Goal: Task Accomplishment & Management: Complete application form

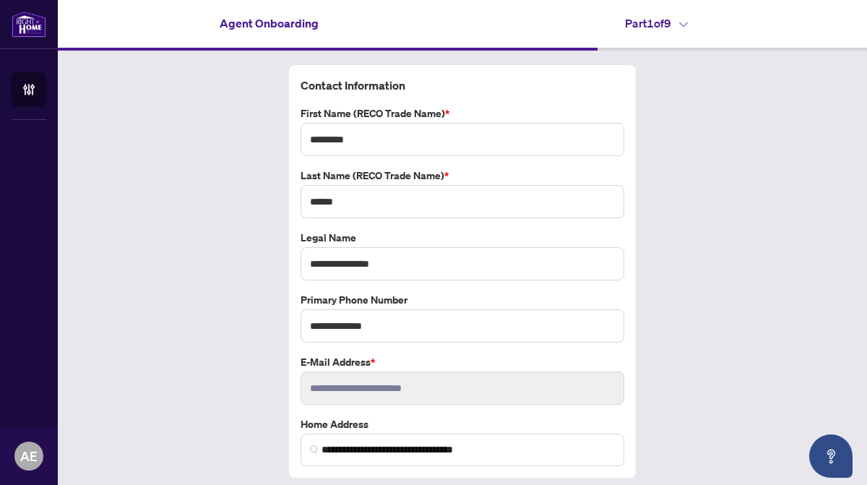
click at [680, 355] on div "**********" at bounding box center [462, 289] width 809 height 477
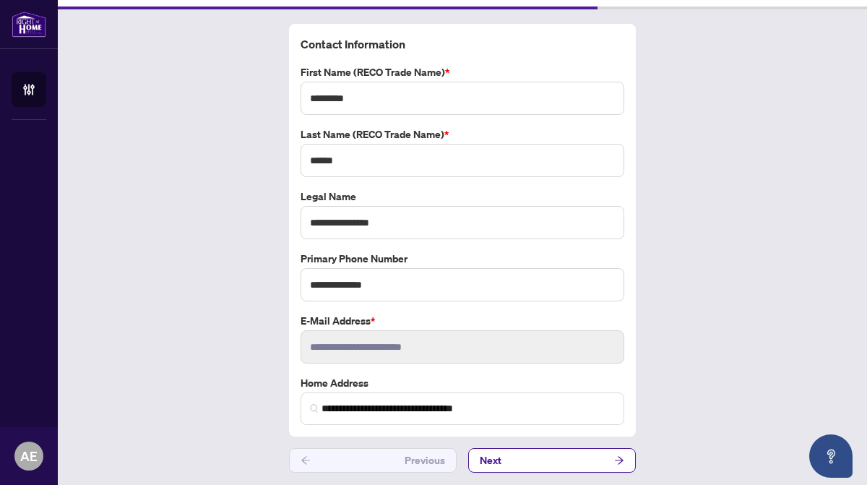
scroll to position [43, 0]
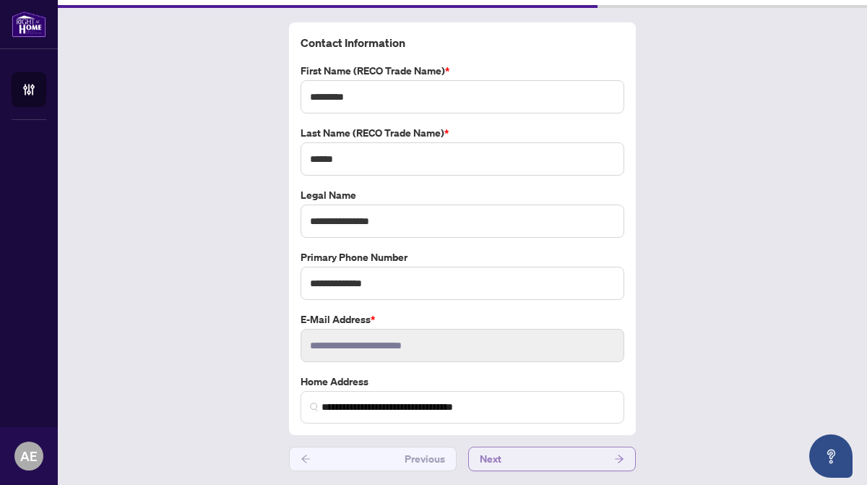
click at [623, 457] on icon "arrow-right" at bounding box center [619, 459] width 10 height 10
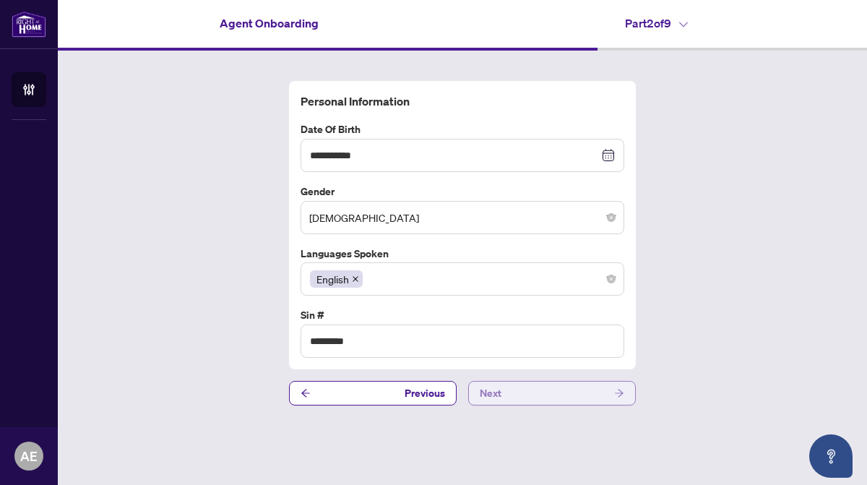
click at [620, 389] on icon "arrow-right" at bounding box center [619, 393] width 9 height 8
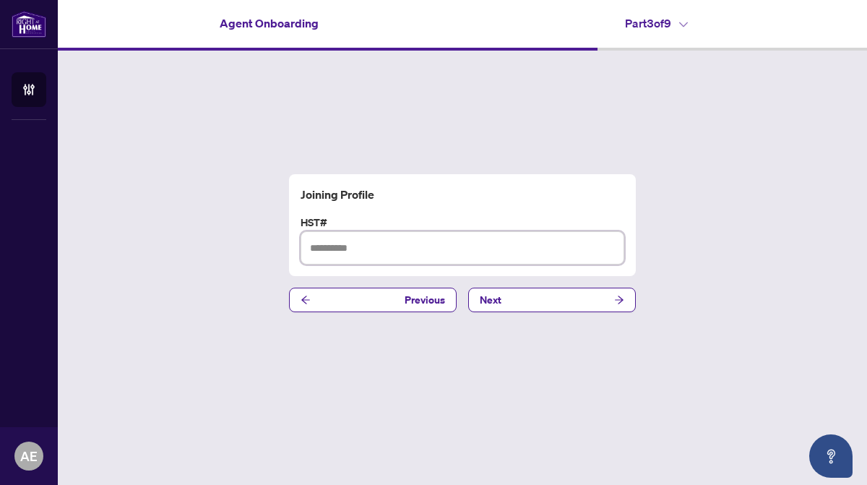
click at [322, 248] on input "text" at bounding box center [462, 247] width 324 height 33
type input "**********"
click at [623, 300] on icon "arrow-right" at bounding box center [619, 300] width 10 height 10
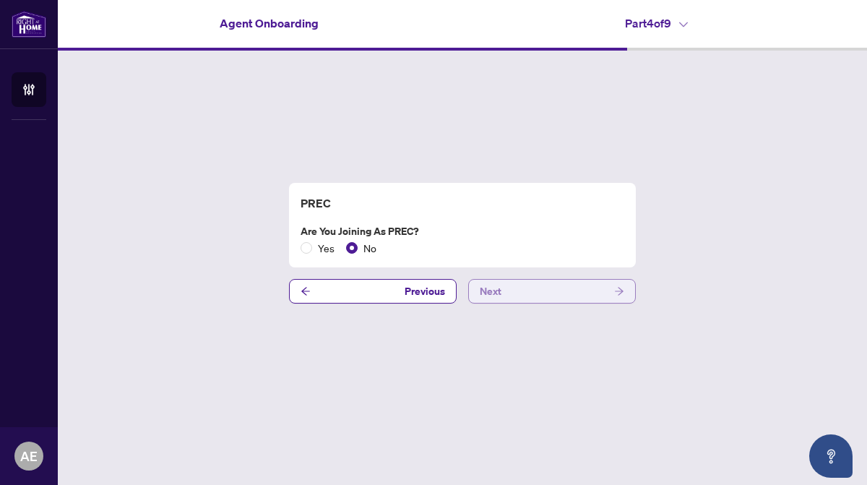
click at [620, 289] on icon "arrow-right" at bounding box center [619, 291] width 10 height 10
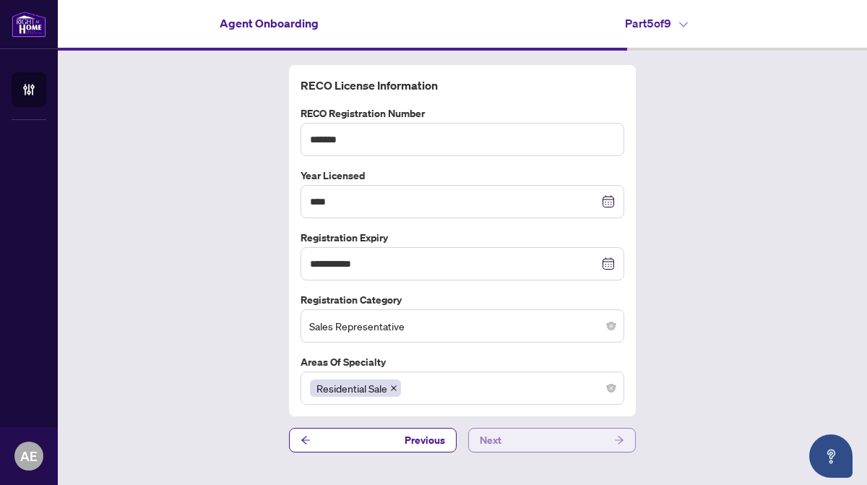
click at [621, 438] on icon "arrow-right" at bounding box center [619, 440] width 9 height 8
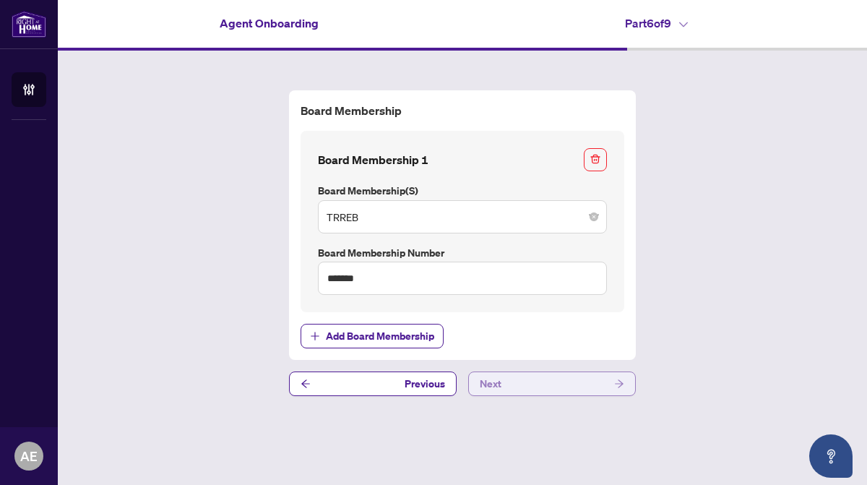
click at [618, 386] on icon "arrow-right" at bounding box center [619, 384] width 9 height 8
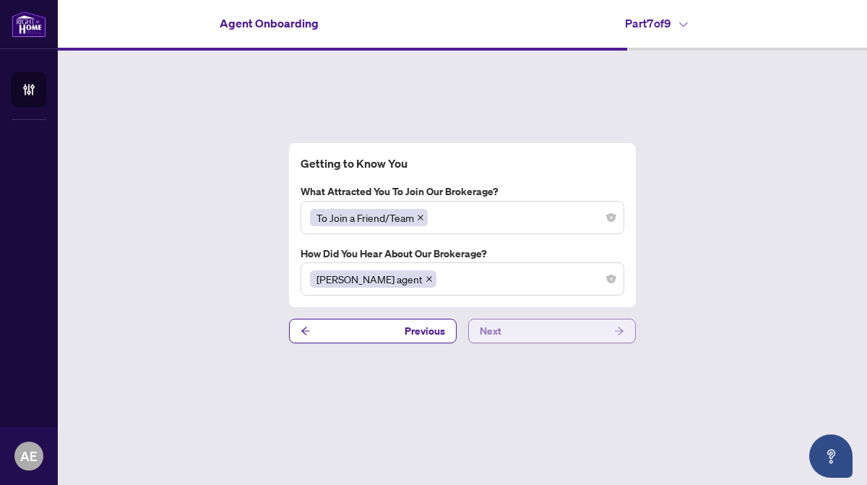
click at [622, 332] on icon "arrow-right" at bounding box center [619, 331] width 10 height 10
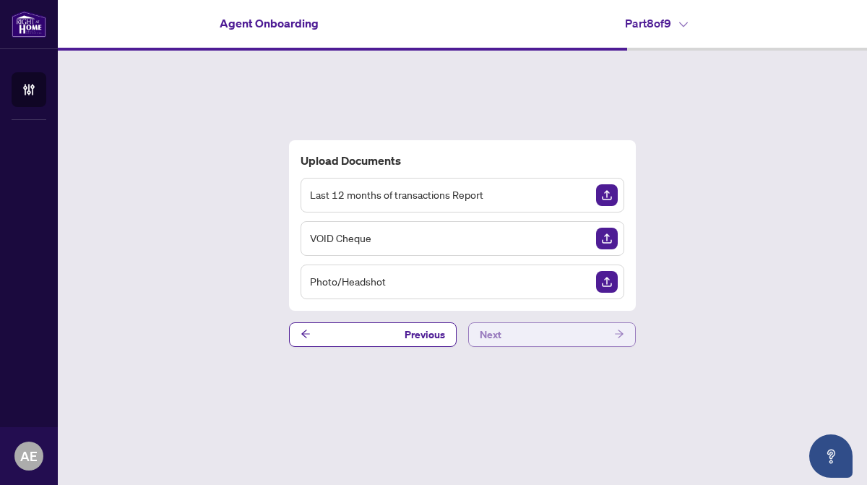
click at [620, 334] on icon "arrow-right" at bounding box center [619, 334] width 9 height 8
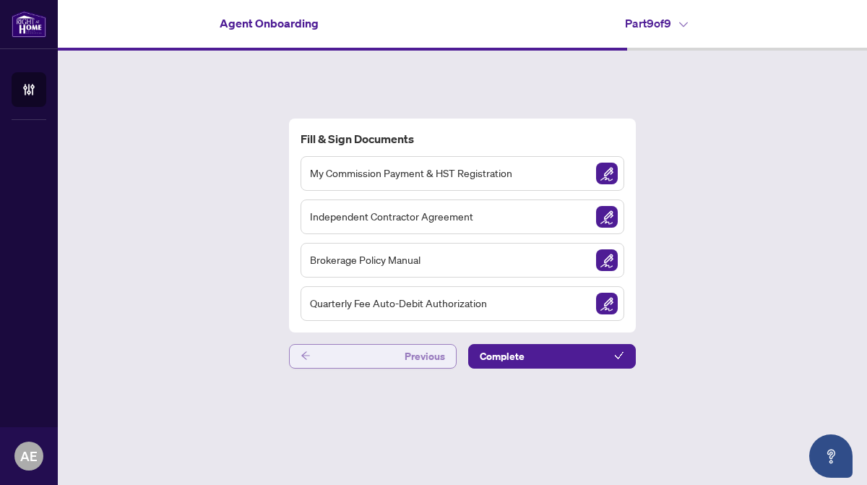
click at [315, 355] on button "Previous" at bounding box center [373, 356] width 168 height 25
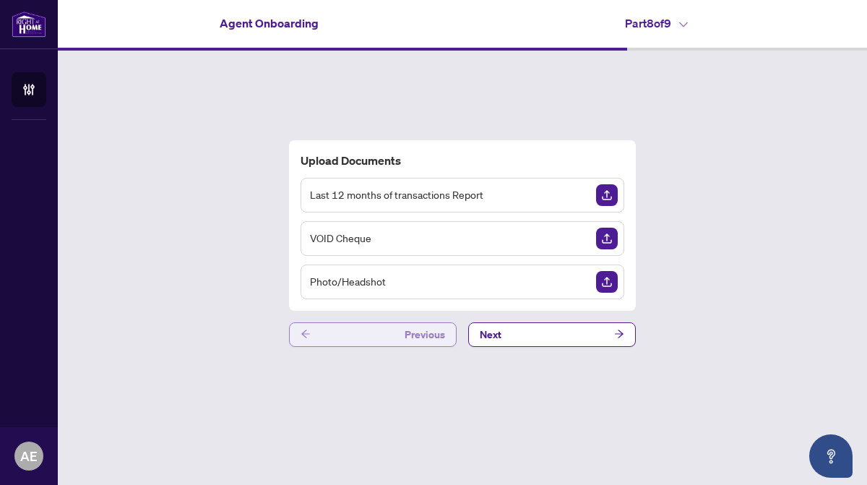
click at [306, 334] on icon "arrow-left" at bounding box center [305, 334] width 10 height 10
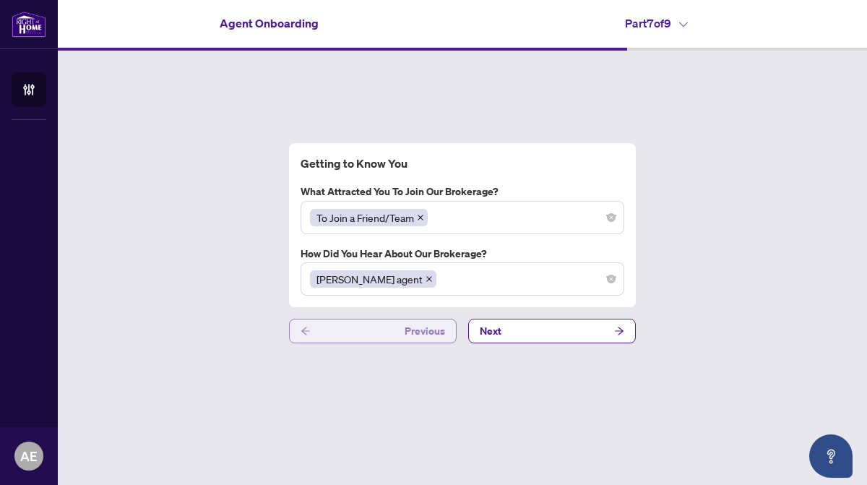
click at [306, 334] on icon "arrow-left" at bounding box center [305, 331] width 10 height 10
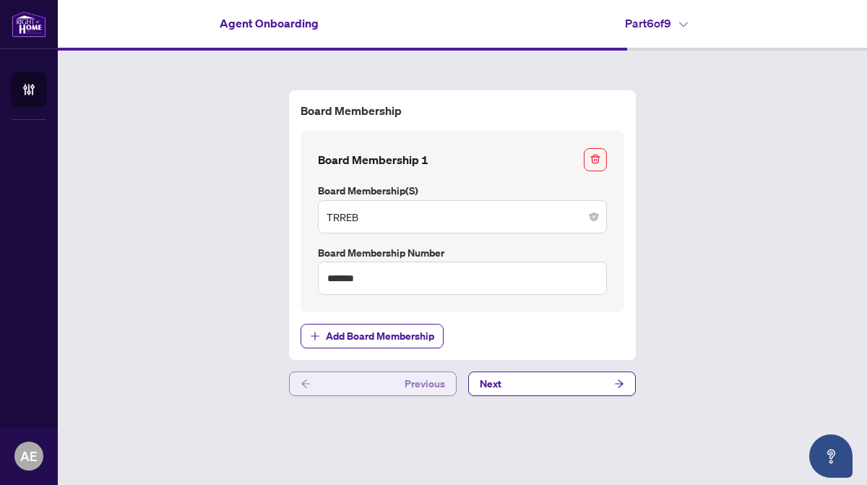
click at [301, 386] on icon "arrow-left" at bounding box center [305, 383] width 10 height 10
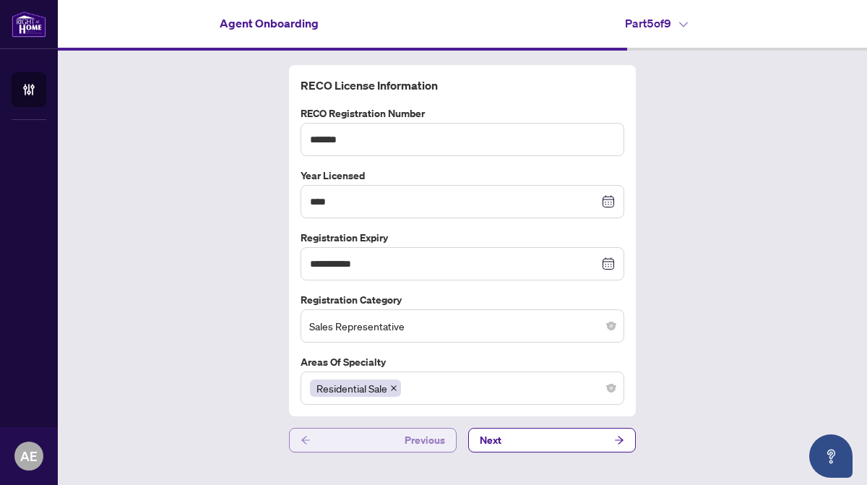
click at [306, 442] on icon "arrow-left" at bounding box center [305, 440] width 10 height 10
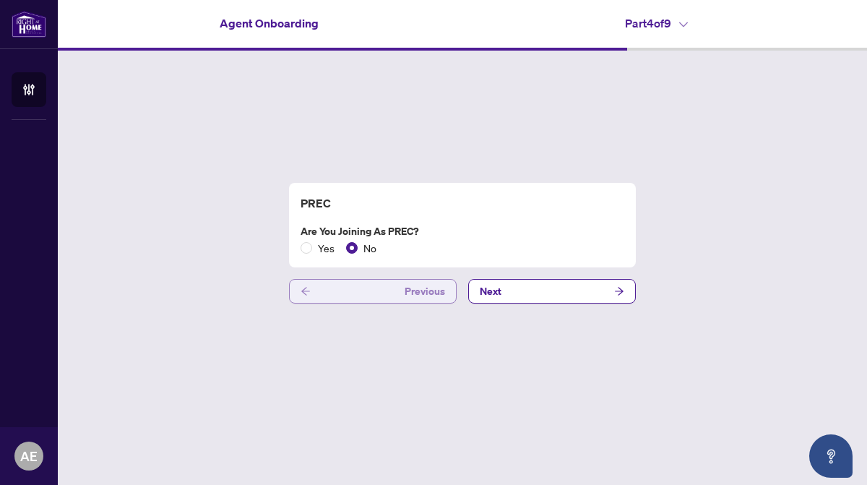
click at [306, 286] on icon "arrow-left" at bounding box center [305, 291] width 10 height 10
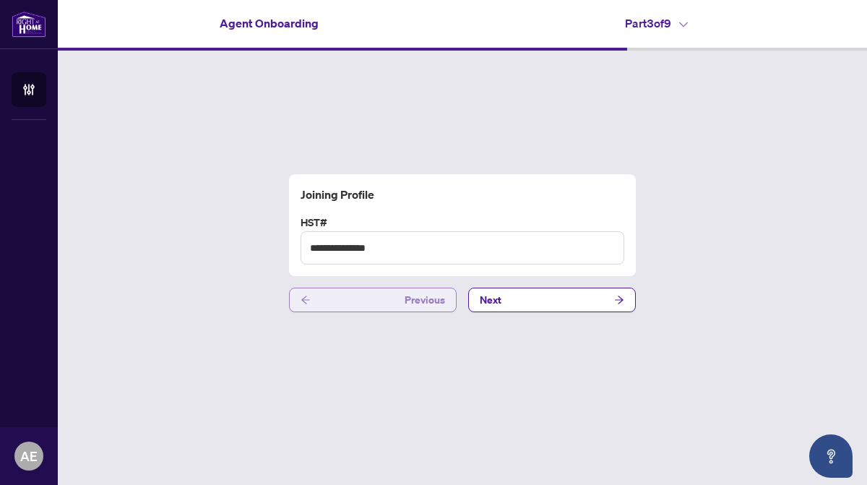
click at [306, 298] on icon "arrow-left" at bounding box center [305, 300] width 9 height 8
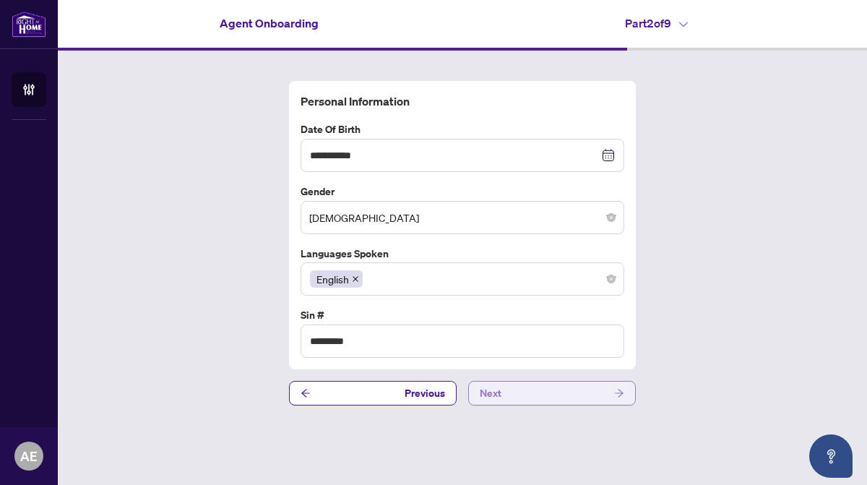
click at [618, 392] on icon "arrow-right" at bounding box center [619, 393] width 10 height 10
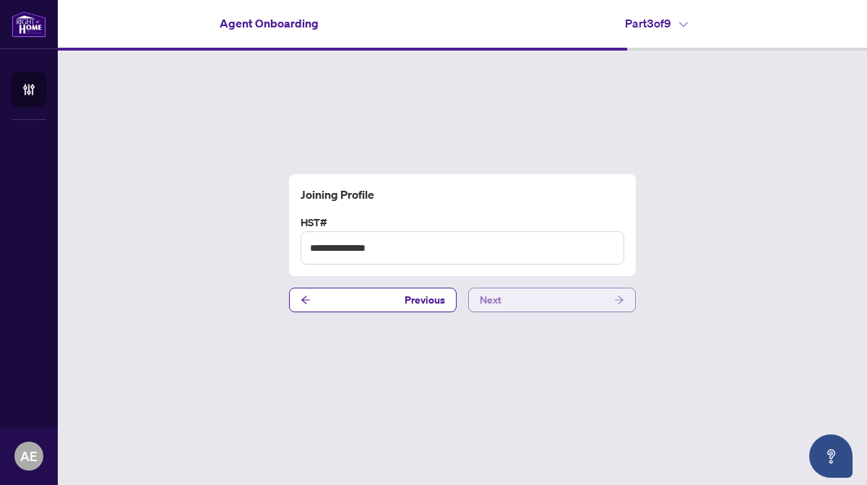
click at [621, 299] on icon "arrow-right" at bounding box center [619, 300] width 9 height 8
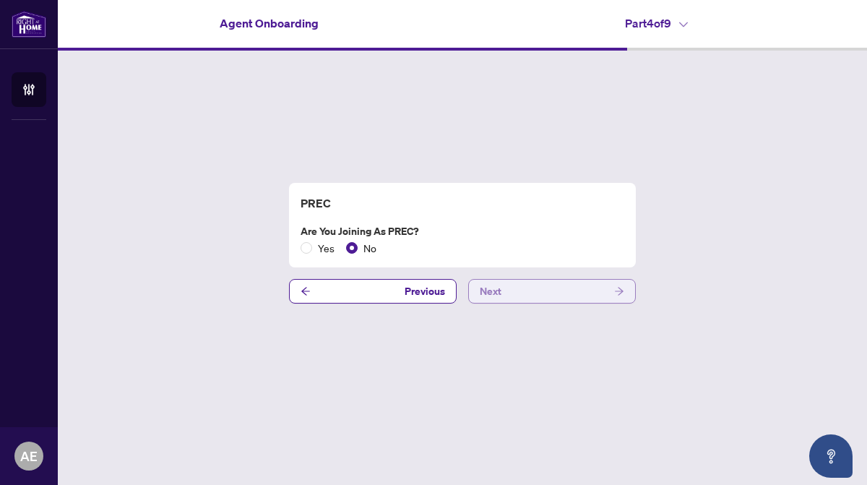
click at [620, 286] on icon "arrow-right" at bounding box center [619, 291] width 10 height 10
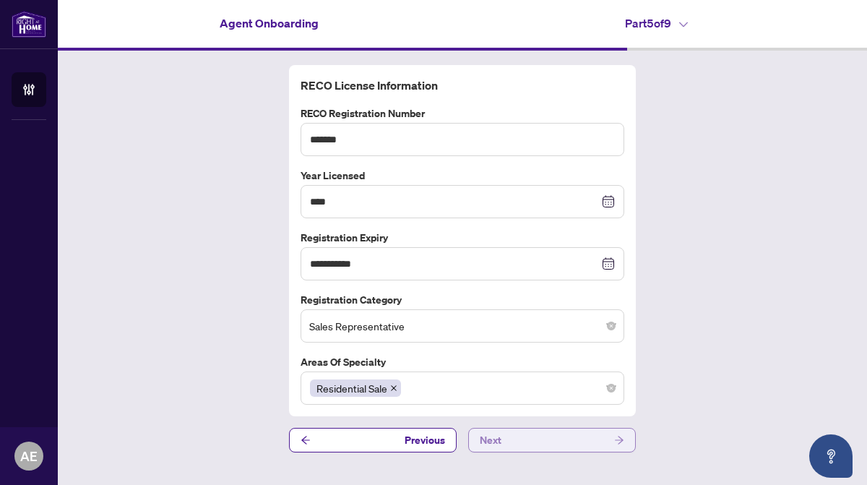
click at [617, 439] on icon "arrow-right" at bounding box center [619, 440] width 10 height 10
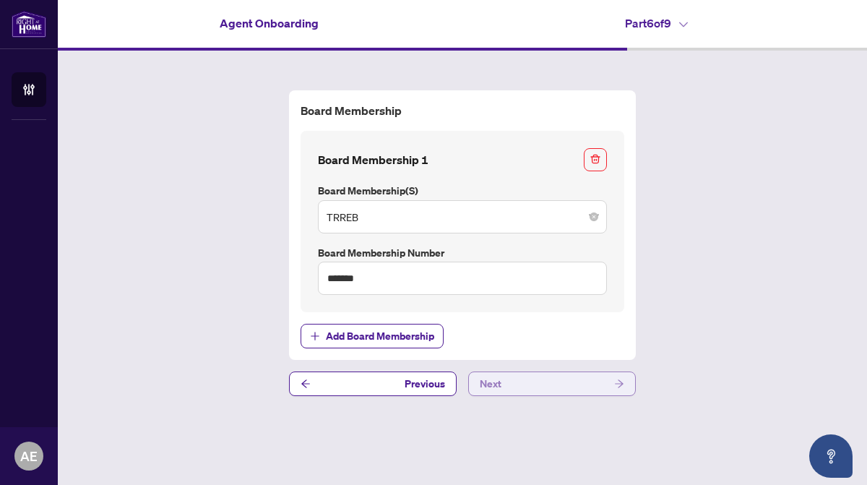
click at [624, 378] on button "Next" at bounding box center [552, 383] width 168 height 25
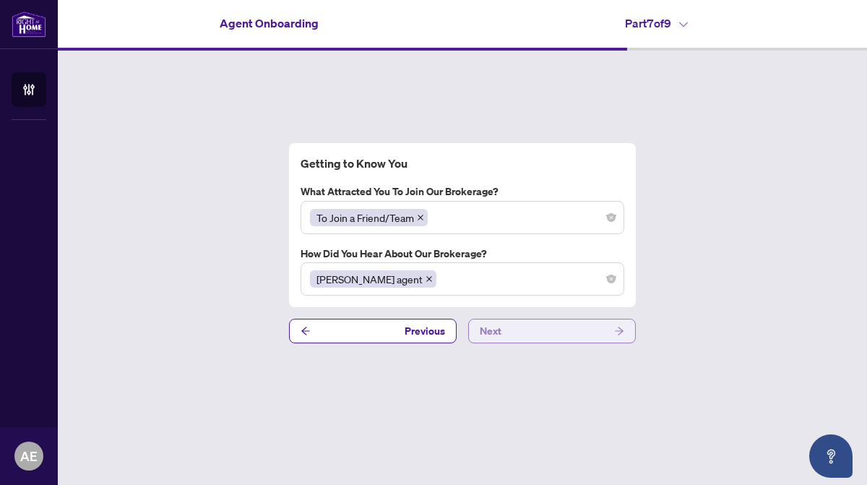
click at [621, 331] on icon "arrow-right" at bounding box center [619, 331] width 9 height 8
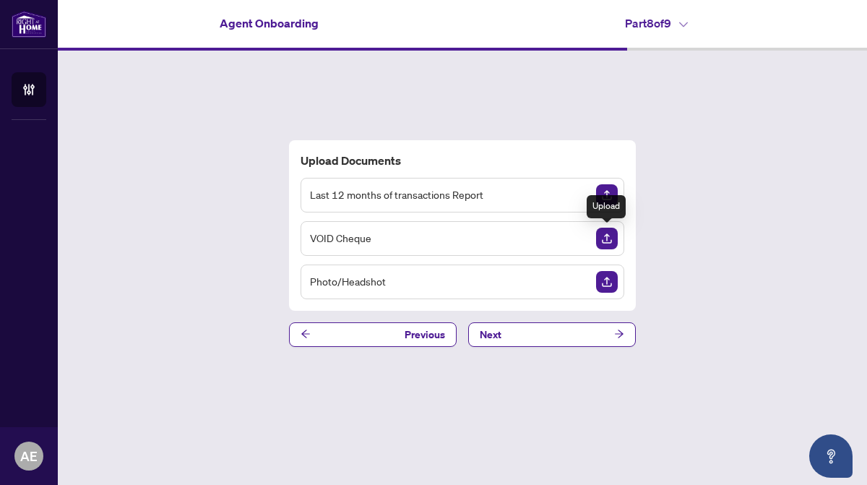
click at [609, 241] on img "Upload Document" at bounding box center [607, 239] width 22 height 22
click at [609, 280] on img "Upload Document" at bounding box center [607, 282] width 22 height 22
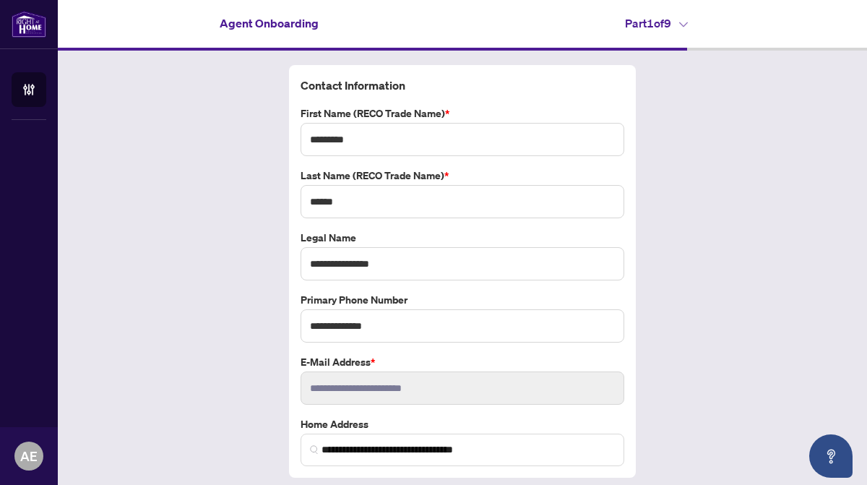
click at [697, 358] on div "**********" at bounding box center [462, 289] width 809 height 477
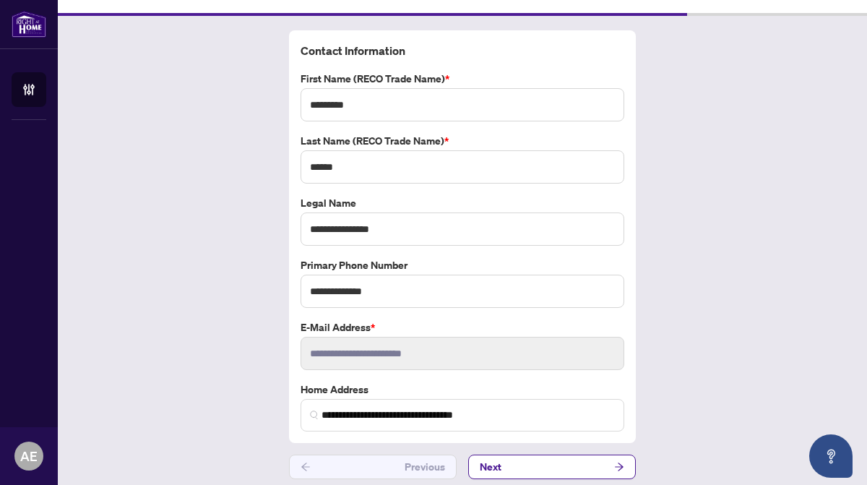
scroll to position [43, 0]
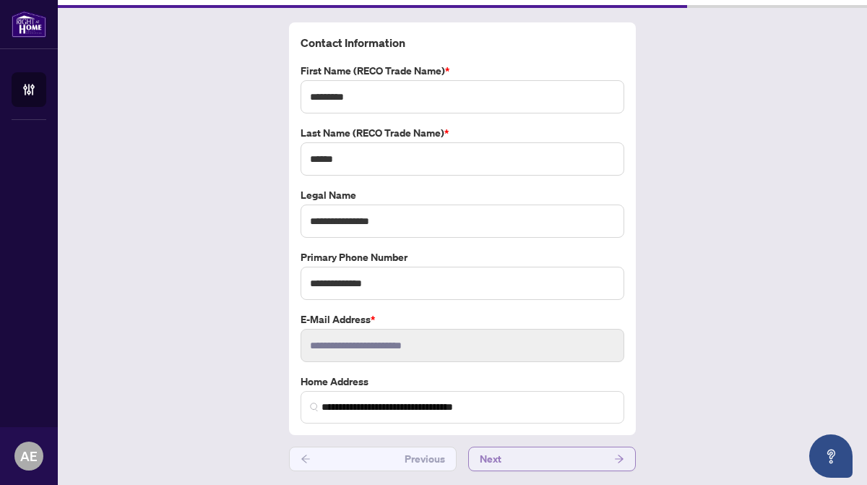
click at [622, 459] on icon "arrow-right" at bounding box center [619, 459] width 10 height 10
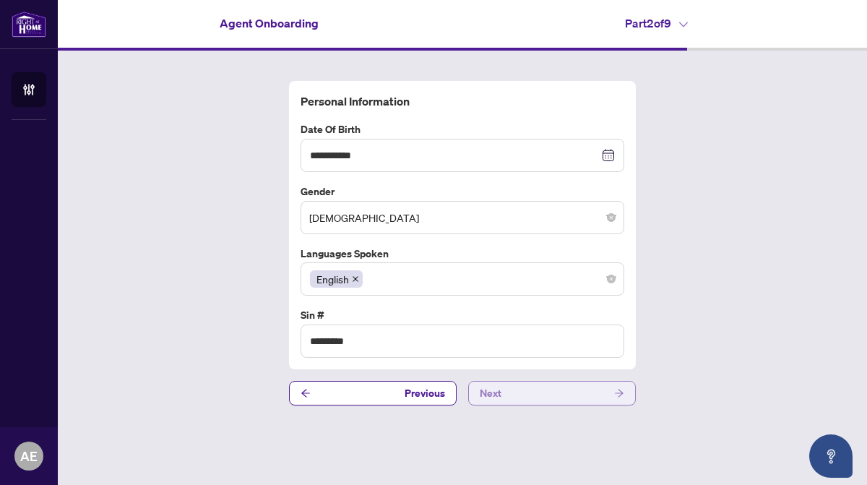
click at [623, 391] on icon "arrow-right" at bounding box center [619, 393] width 10 height 10
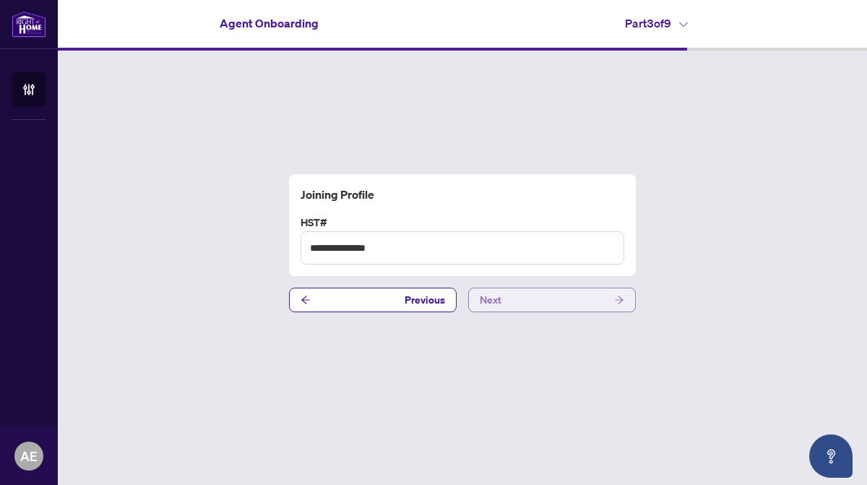
click at [618, 298] on icon "arrow-right" at bounding box center [619, 300] width 9 height 8
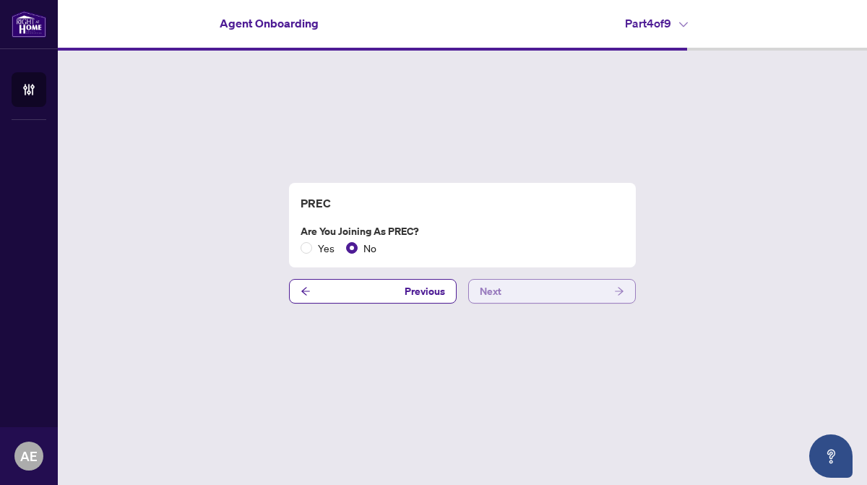
click at [618, 293] on icon "arrow-right" at bounding box center [619, 291] width 10 height 10
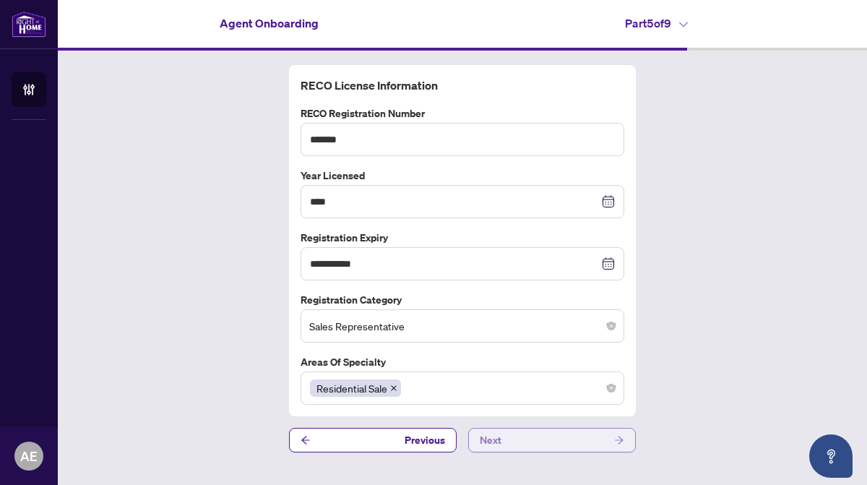
click at [621, 436] on icon "arrow-right" at bounding box center [619, 440] width 10 height 10
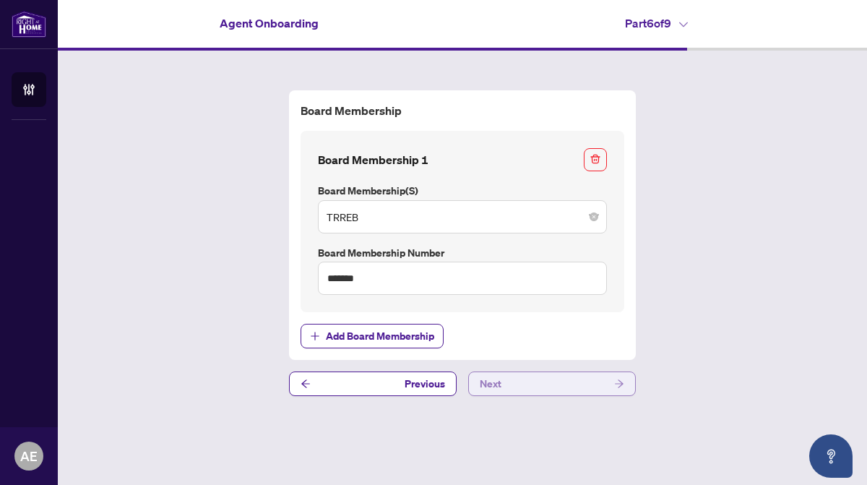
click at [619, 382] on icon "arrow-right" at bounding box center [619, 384] width 9 height 8
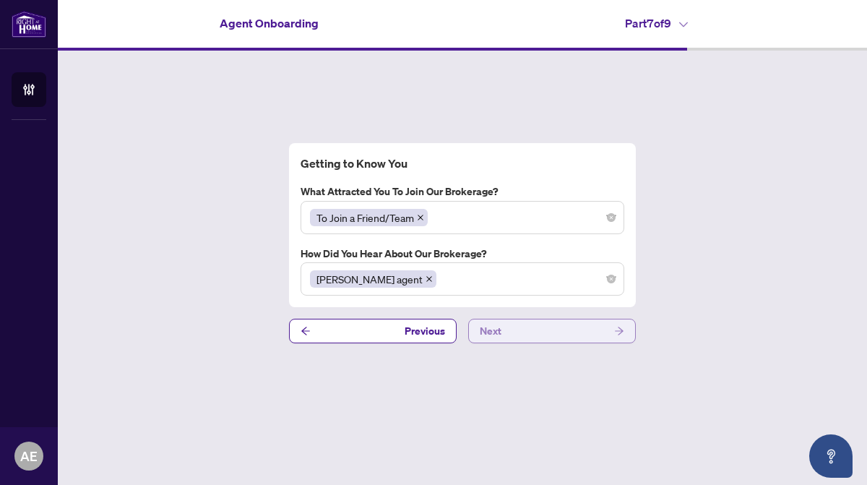
click at [621, 327] on icon "arrow-right" at bounding box center [619, 331] width 10 height 10
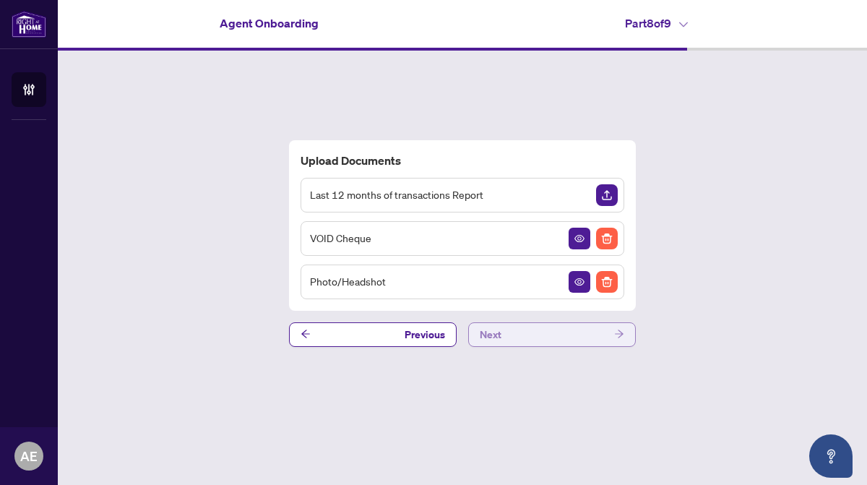
click at [620, 331] on icon "arrow-right" at bounding box center [619, 334] width 9 height 8
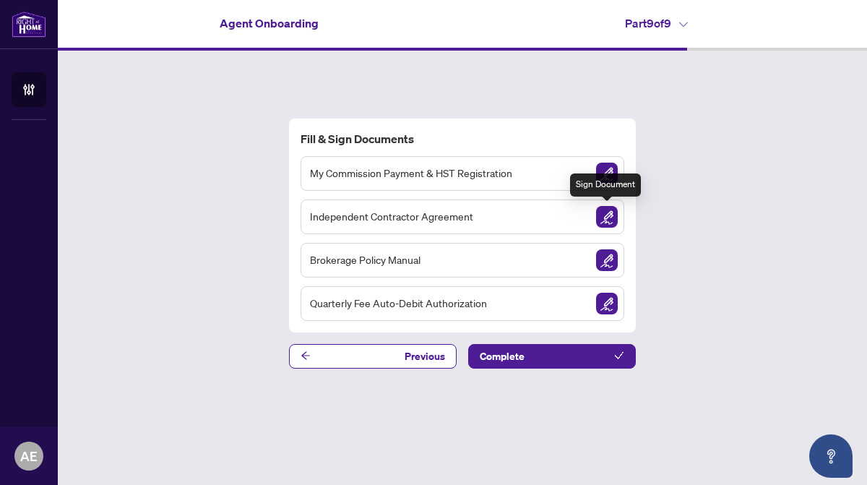
click at [607, 215] on img "Sign Document" at bounding box center [607, 217] width 22 height 22
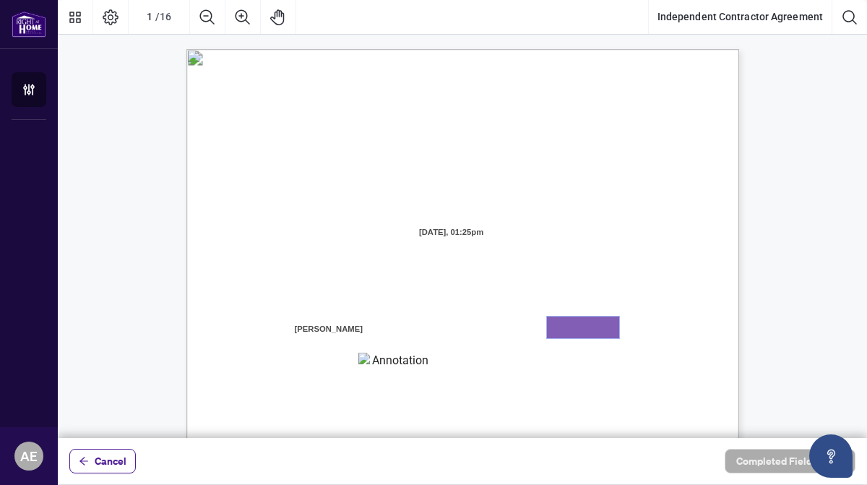
click at [580, 321] on textarea "01K5SE2A0K5V4Q589YX58WEW20" at bounding box center [583, 327] width 72 height 22
type textarea "**********"
click at [381, 363] on textarea "01K5SE2D2PAASDB404JPYSS45H" at bounding box center [394, 363] width 72 height 22
type textarea "**********"
click at [383, 345] on span "the “Contractor” "you” or “your")" at bounding box center [318, 347] width 129 height 13
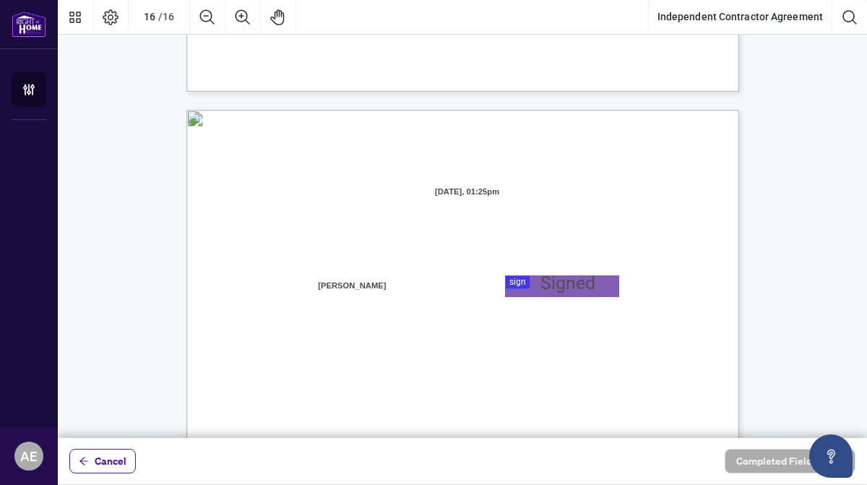
scroll to position [10949, 0]
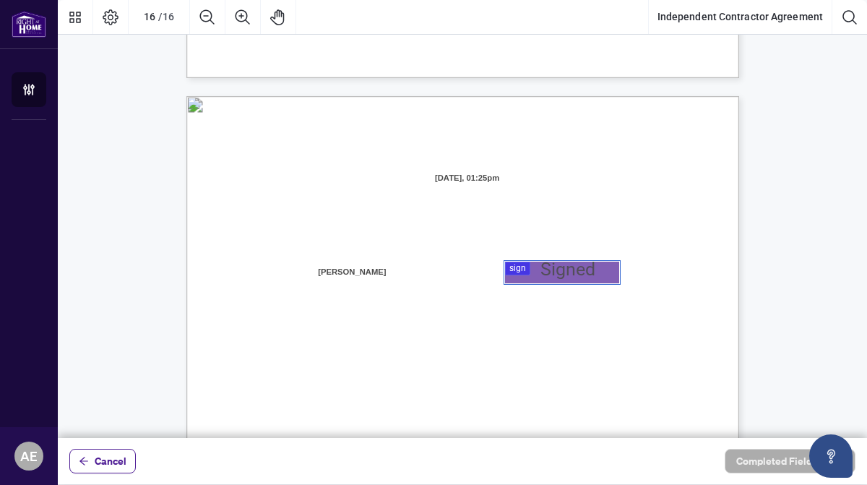
click at [556, 275] on div at bounding box center [462, 219] width 809 height 438
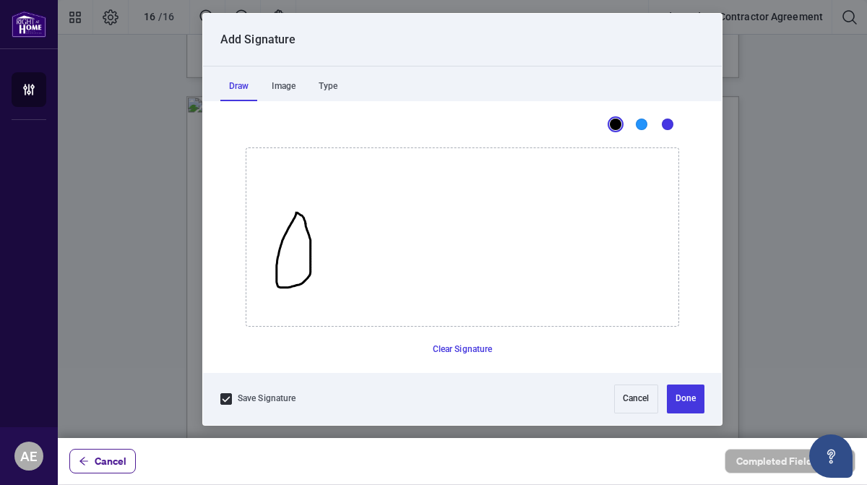
click at [297, 212] on icon "Drawing canvas" at bounding box center [462, 237] width 432 height 178
click at [319, 256] on icon "Drawing canvas" at bounding box center [462, 237] width 432 height 178
drag, startPoint x: 324, startPoint y: 285, endPoint x: 351, endPoint y: 280, distance: 27.2
click at [351, 280] on icon "Drawing canvas" at bounding box center [462, 237] width 432 height 178
drag, startPoint x: 337, startPoint y: 247, endPoint x: 410, endPoint y: 242, distance: 72.4
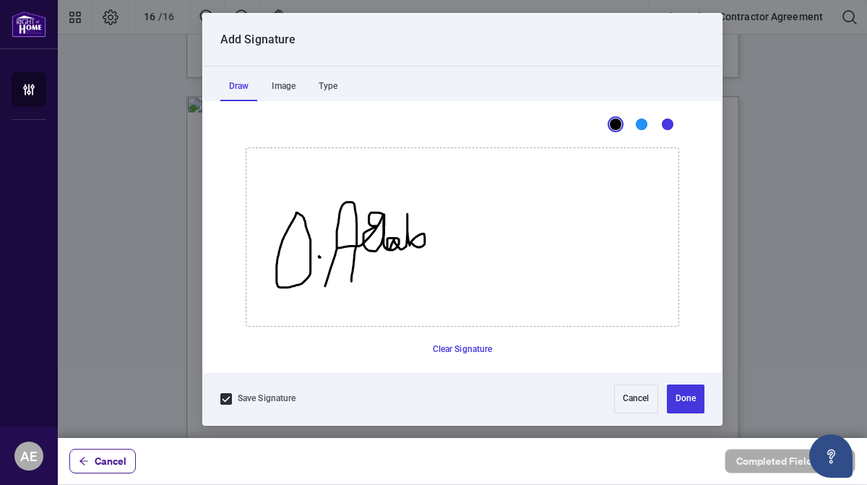
click at [410, 242] on icon "Drawing canvas" at bounding box center [462, 237] width 432 height 178
drag, startPoint x: 436, startPoint y: 233, endPoint x: 473, endPoint y: 233, distance: 37.6
click at [473, 233] on icon "Drawing canvas" at bounding box center [462, 237] width 432 height 178
click at [630, 399] on button "Cancel" at bounding box center [636, 398] width 44 height 29
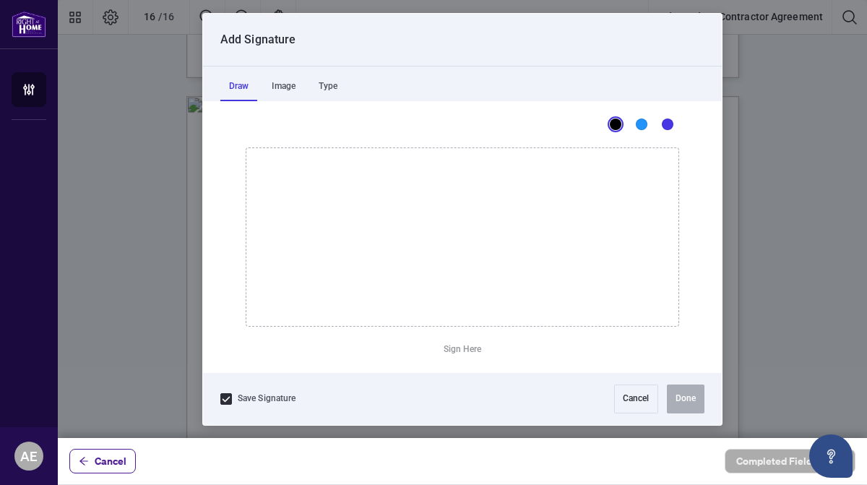
click at [532, 269] on div at bounding box center [462, 219] width 809 height 438
click at [292, 223] on icon "Drawing canvas" at bounding box center [462, 237] width 432 height 178
click at [302, 258] on icon "Drawing canvas" at bounding box center [462, 237] width 432 height 178
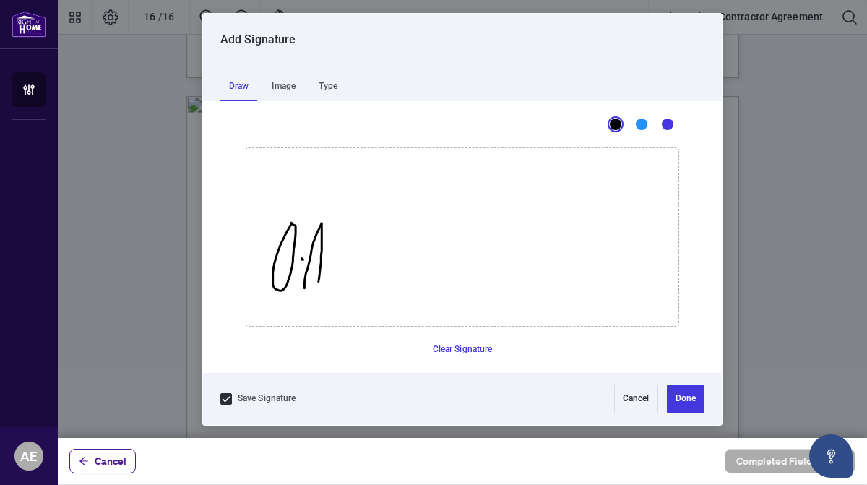
drag, startPoint x: 304, startPoint y: 287, endPoint x: 318, endPoint y: 280, distance: 15.5
click at [318, 280] on icon "Drawing canvas" at bounding box center [462, 237] width 432 height 178
drag, startPoint x: 309, startPoint y: 253, endPoint x: 362, endPoint y: 273, distance: 56.5
click at [365, 274] on icon "Drawing canvas" at bounding box center [462, 237] width 432 height 178
click at [383, 265] on icon "Drawing canvas" at bounding box center [462, 237] width 432 height 178
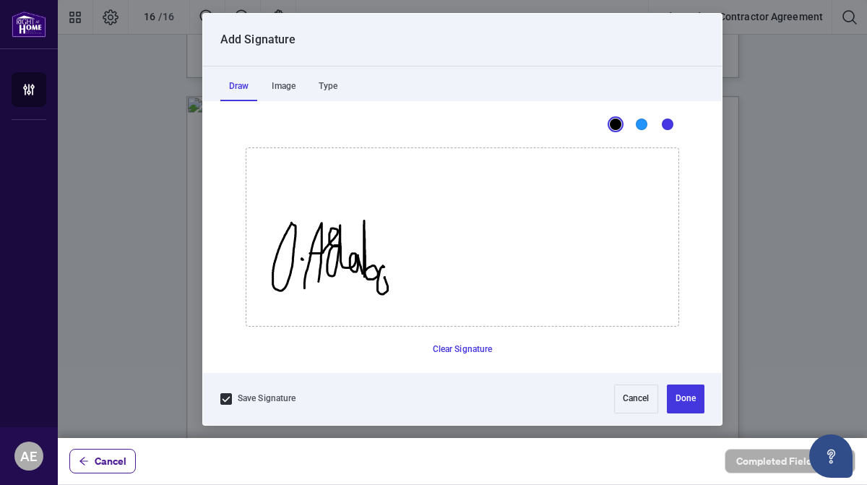
drag, startPoint x: 382, startPoint y: 266, endPoint x: 384, endPoint y: 276, distance: 10.3
click at [683, 397] on button "Done" at bounding box center [686, 398] width 38 height 29
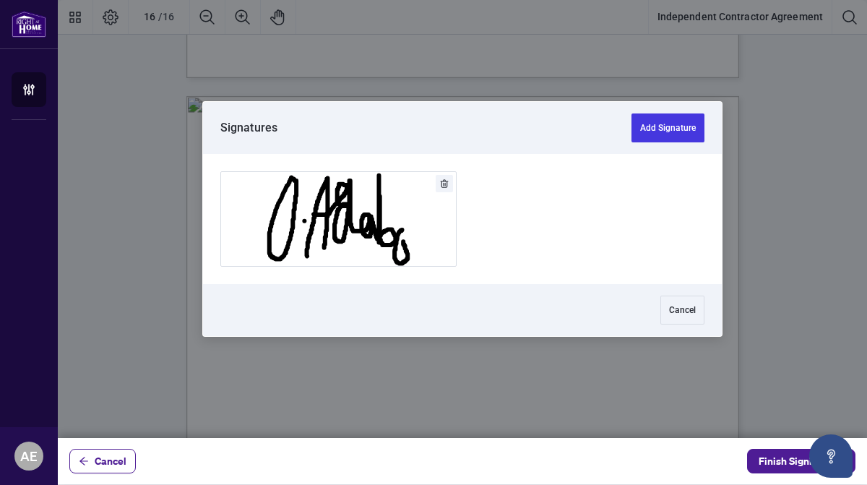
click at [591, 274] on div at bounding box center [462, 219] width 809 height 438
click at [445, 183] on icon "Delete" at bounding box center [445, 183] width 8 height 9
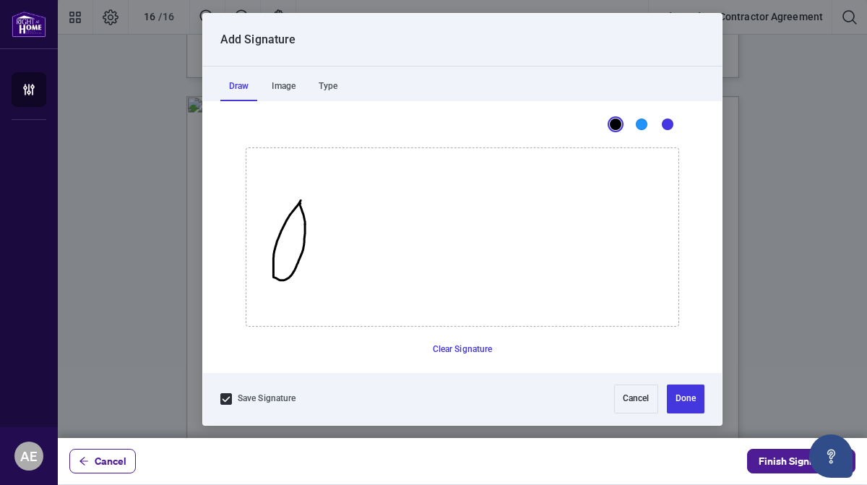
click at [303, 204] on icon "Drawing canvas" at bounding box center [462, 237] width 432 height 178
drag, startPoint x: 308, startPoint y: 246, endPoint x: 317, endPoint y: 250, distance: 10.1
click at [317, 250] on icon "Drawing canvas" at bounding box center [462, 237] width 432 height 178
click at [633, 391] on button "Cancel" at bounding box center [636, 398] width 44 height 29
click at [597, 265] on div at bounding box center [462, 219] width 809 height 438
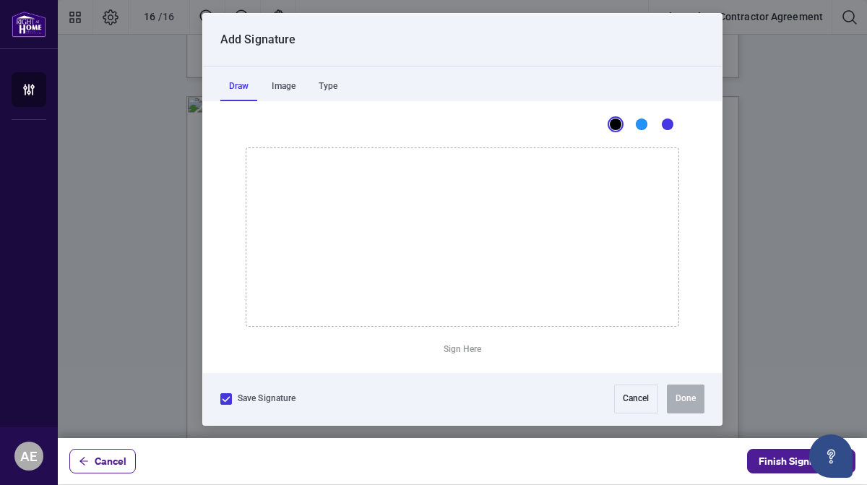
click at [226, 397] on icon at bounding box center [226, 398] width 9 height 9
click at [298, 202] on icon "Drawing canvas" at bounding box center [462, 237] width 432 height 178
click at [313, 246] on icon "Drawing canvas" at bounding box center [462, 237] width 432 height 178
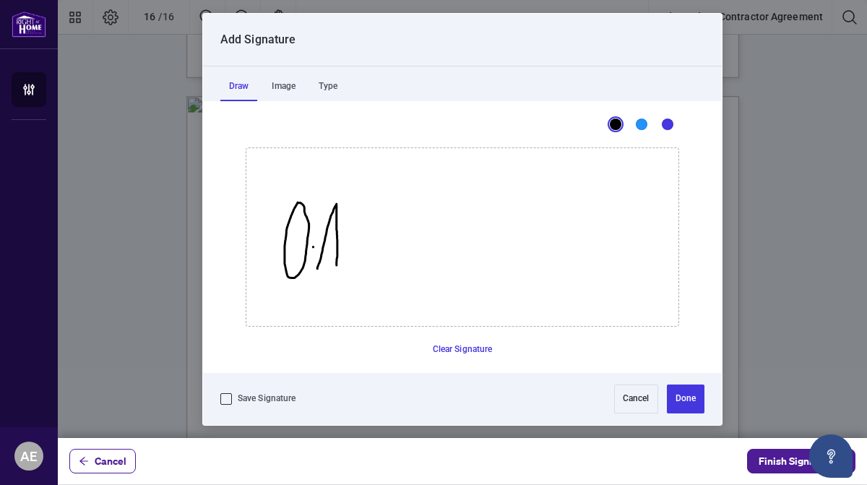
drag, startPoint x: 317, startPoint y: 268, endPoint x: 336, endPoint y: 264, distance: 19.3
click at [336, 264] on icon "Drawing canvas" at bounding box center [462, 237] width 432 height 178
drag, startPoint x: 323, startPoint y: 242, endPoint x: 384, endPoint y: 251, distance: 62.0
drag, startPoint x: 386, startPoint y: 214, endPoint x: 399, endPoint y: 239, distance: 28.4
click at [399, 239] on icon "Drawing canvas" at bounding box center [462, 237] width 432 height 178
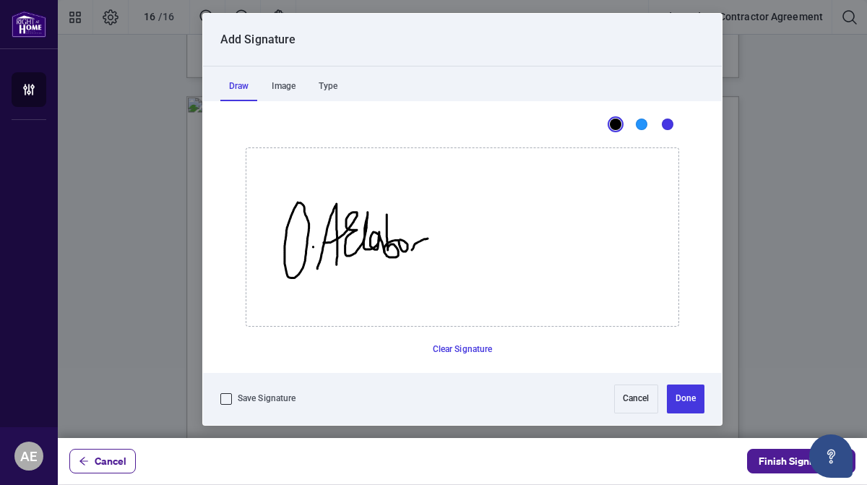
drag, startPoint x: 411, startPoint y: 249, endPoint x: 427, endPoint y: 238, distance: 19.6
click at [427, 238] on icon "Drawing canvas" at bounding box center [462, 237] width 432 height 178
click at [433, 245] on icon "Drawing canvas" at bounding box center [462, 237] width 432 height 178
click at [682, 397] on button "Done" at bounding box center [686, 398] width 38 height 29
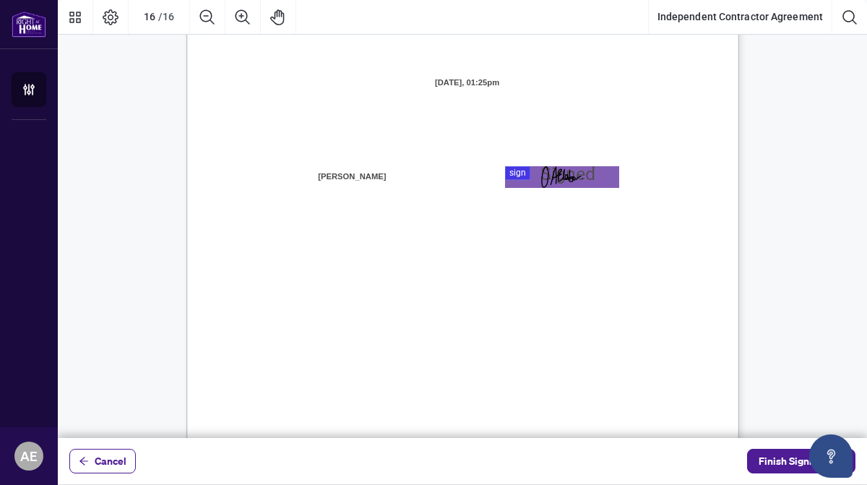
scroll to position [11036, 0]
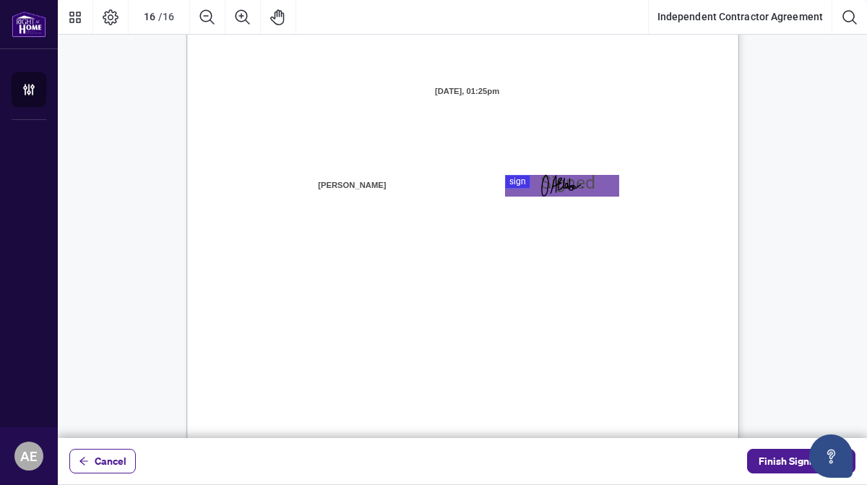
click at [557, 189] on div "Page 16" at bounding box center [562, 186] width 42 height 22
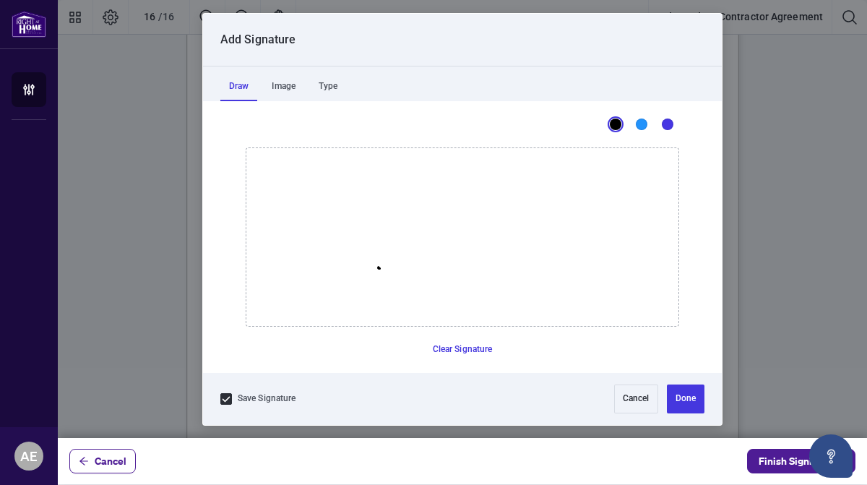
click at [378, 267] on icon "Drawing canvas" at bounding box center [462, 237] width 432 height 178
click at [632, 398] on button "Cancel" at bounding box center [636, 398] width 44 height 29
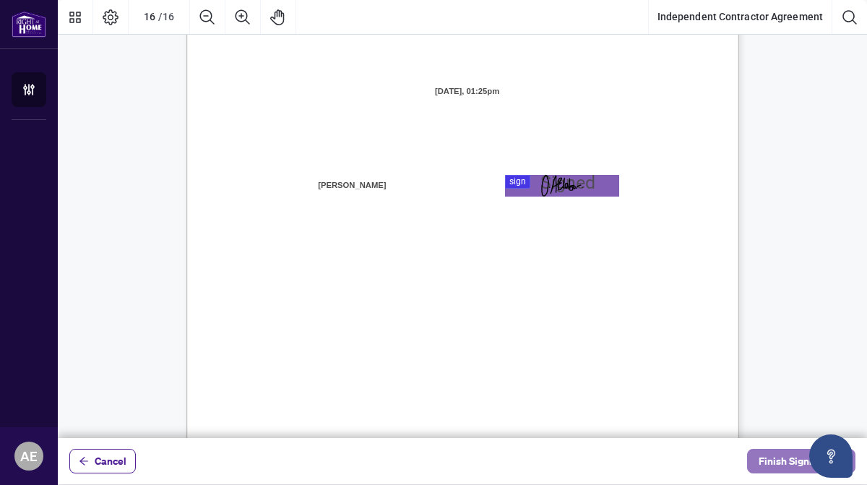
click at [786, 456] on span "Finish Signing" at bounding box center [790, 460] width 65 height 23
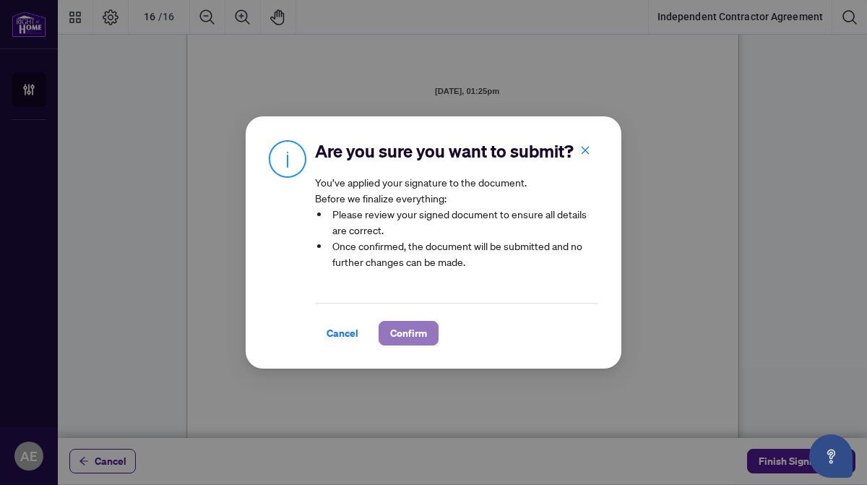
click at [402, 331] on span "Confirm" at bounding box center [408, 332] width 37 height 23
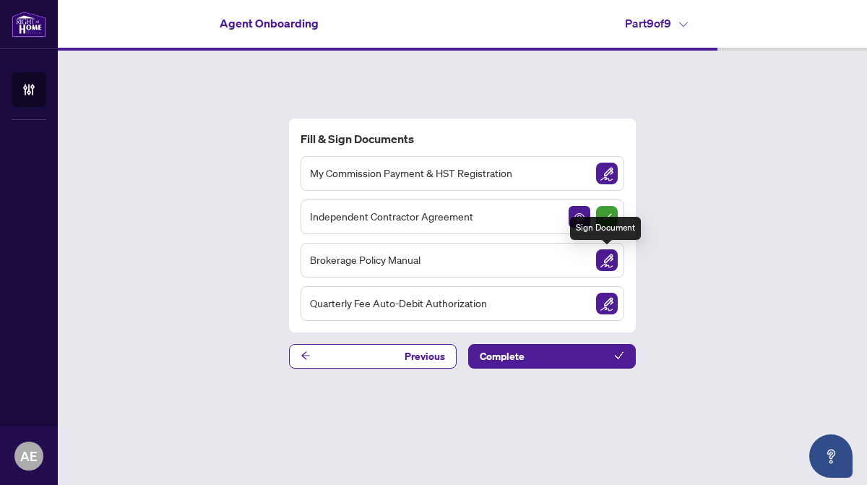
click at [607, 257] on img "Sign Document" at bounding box center [607, 260] width 22 height 22
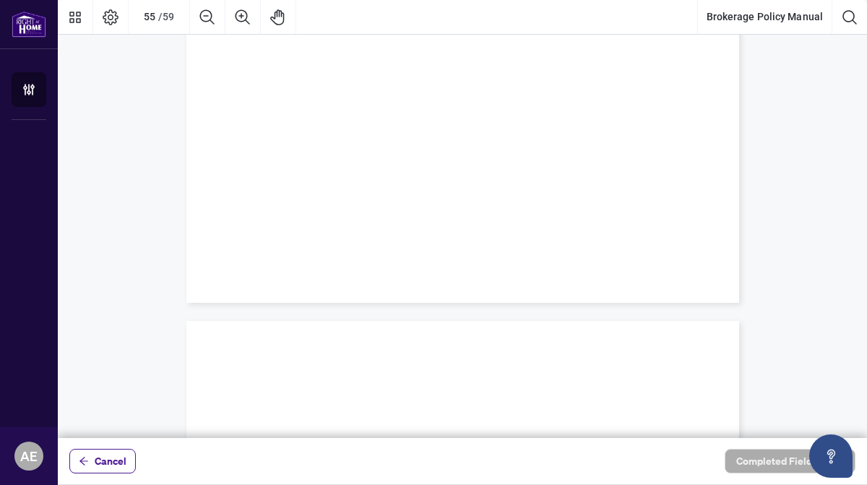
scroll to position [39477, 0]
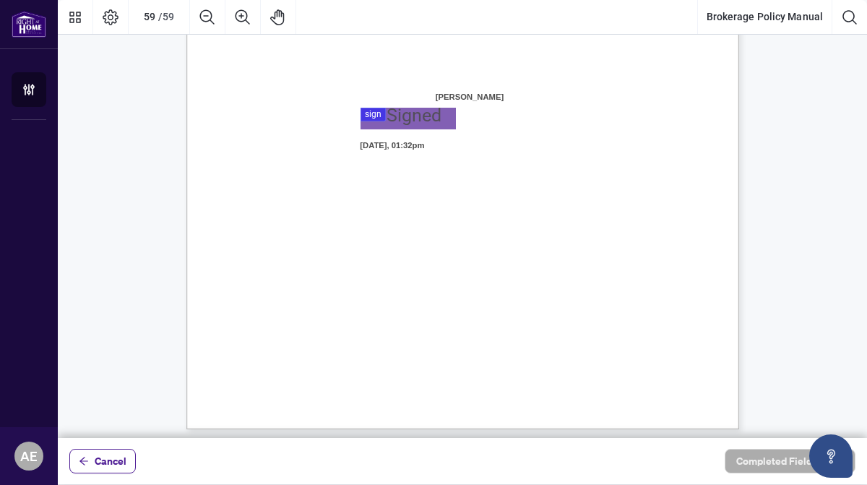
scroll to position [42857, 0]
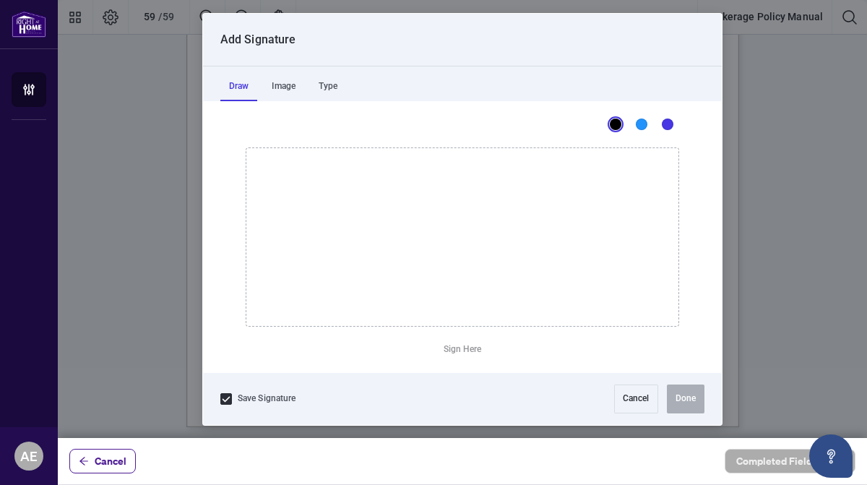
click at [397, 116] on div at bounding box center [462, 219] width 809 height 438
click at [303, 219] on icon "Drawing canvas" at bounding box center [462, 237] width 432 height 178
click at [324, 239] on icon "Drawing canvas" at bounding box center [462, 237] width 432 height 178
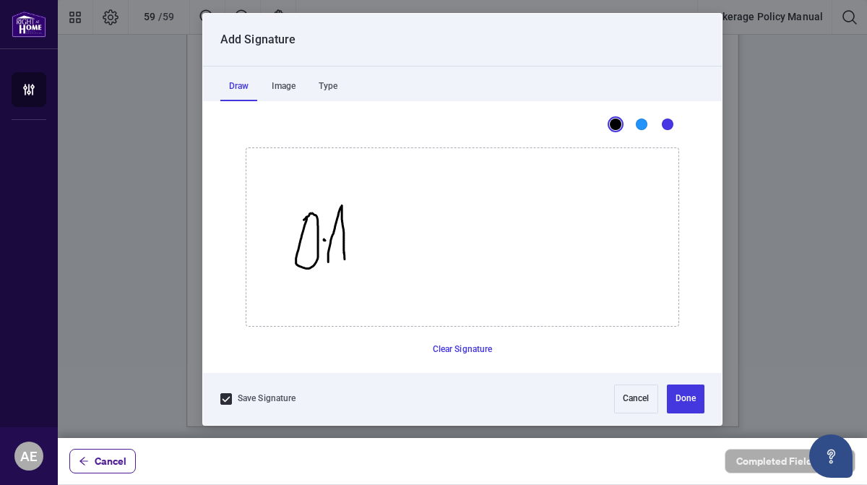
drag, startPoint x: 328, startPoint y: 261, endPoint x: 345, endPoint y: 259, distance: 16.8
click at [345, 259] on icon "Drawing canvas" at bounding box center [462, 237] width 432 height 178
drag, startPoint x: 332, startPoint y: 239, endPoint x: 380, endPoint y: 250, distance: 49.6
drag, startPoint x: 382, startPoint y: 215, endPoint x: 395, endPoint y: 245, distance: 32.3
click at [395, 245] on icon "Drawing canvas" at bounding box center [462, 237] width 432 height 178
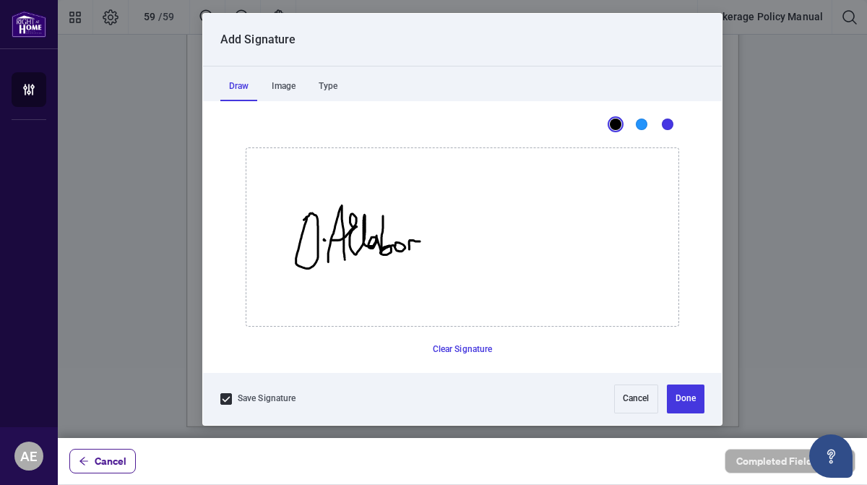
drag, startPoint x: 409, startPoint y: 248, endPoint x: 420, endPoint y: 241, distance: 13.4
click at [420, 241] on icon "Drawing canvas" at bounding box center [462, 237] width 432 height 178
click at [433, 246] on icon "Drawing canvas" at bounding box center [462, 237] width 432 height 178
click at [681, 394] on button "Done" at bounding box center [686, 398] width 38 height 29
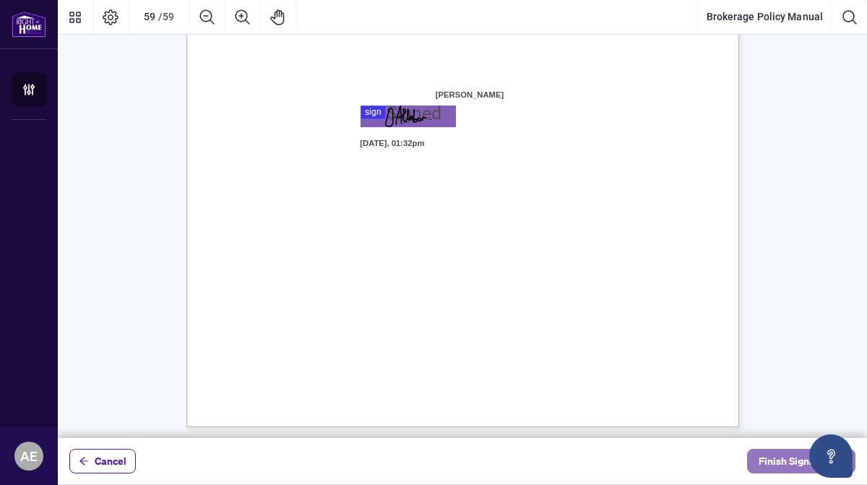
click at [772, 456] on span "Finish Signing" at bounding box center [790, 460] width 65 height 23
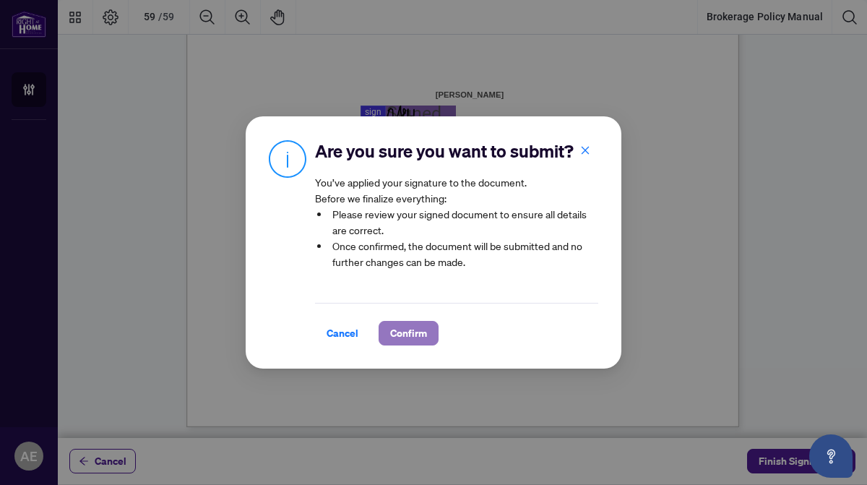
click at [402, 332] on span "Confirm" at bounding box center [408, 332] width 37 height 23
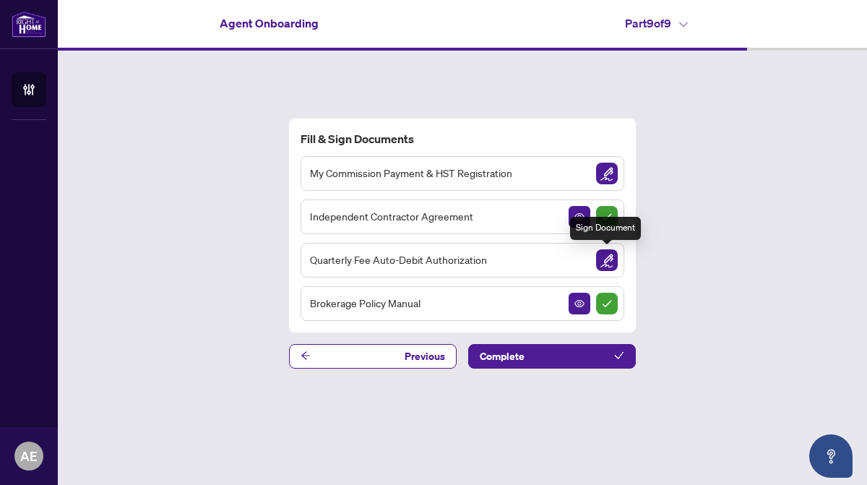
click at [605, 257] on img "Sign Document" at bounding box center [607, 260] width 22 height 22
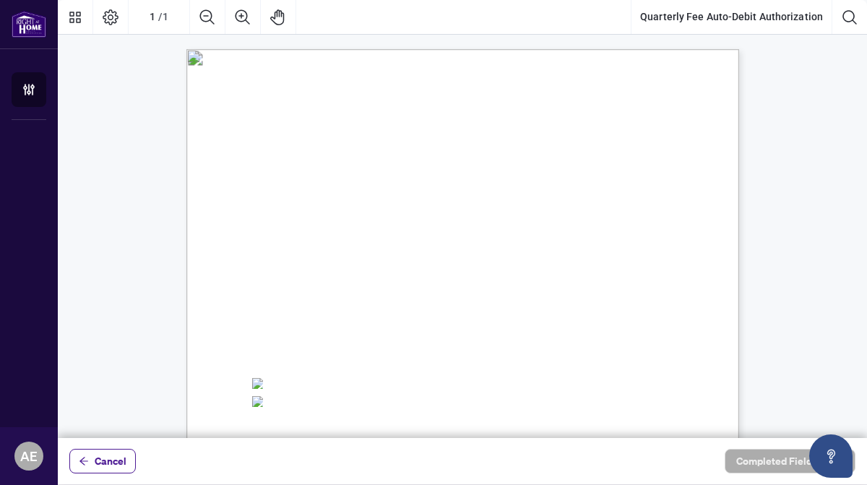
click at [777, 130] on div "Right at Home Realty, Brokerage Quarterly Fees Billing Authorization Quarterly …" at bounding box center [462, 399] width 809 height 729
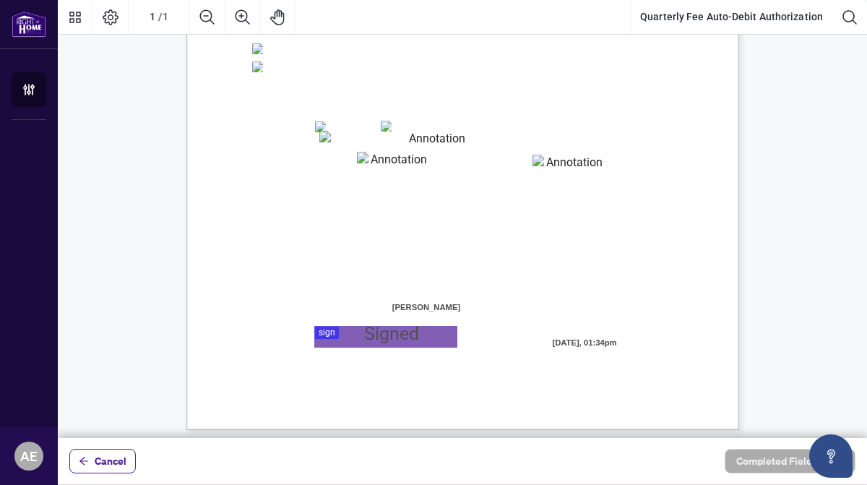
scroll to position [341, 0]
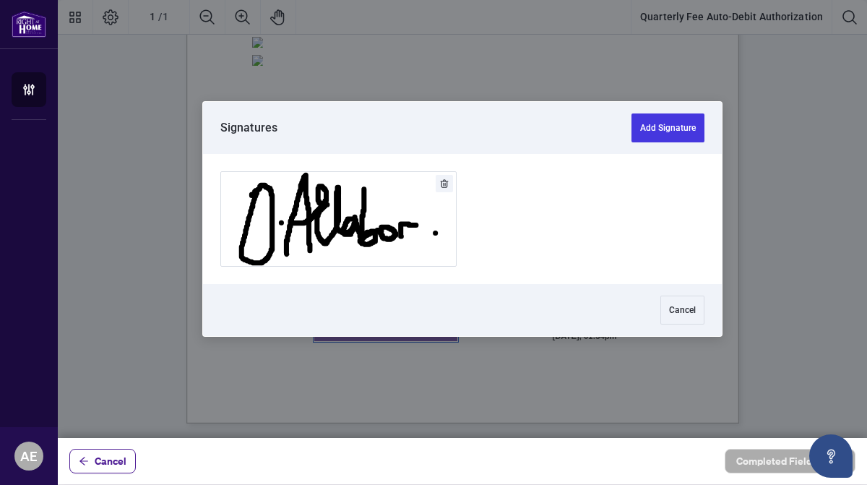
click at [350, 332] on div at bounding box center [462, 219] width 809 height 438
click at [666, 126] on button "Add Signature" at bounding box center [667, 127] width 73 height 29
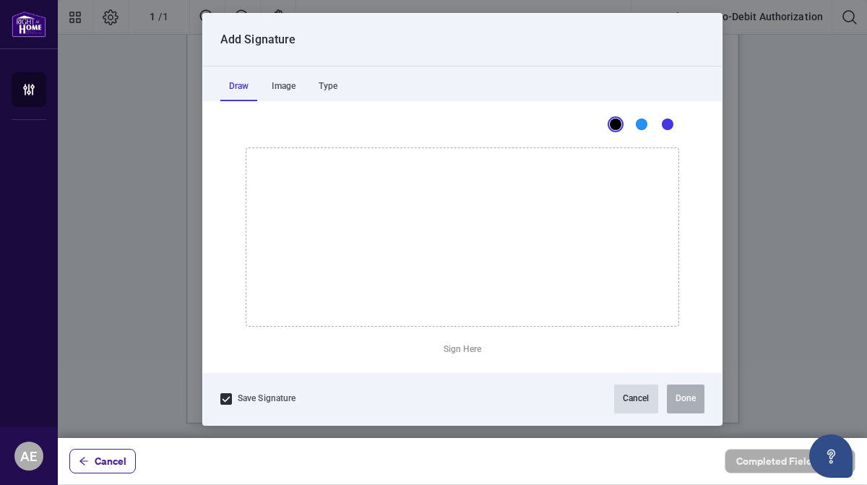
click at [626, 400] on button "Cancel" at bounding box center [636, 398] width 44 height 29
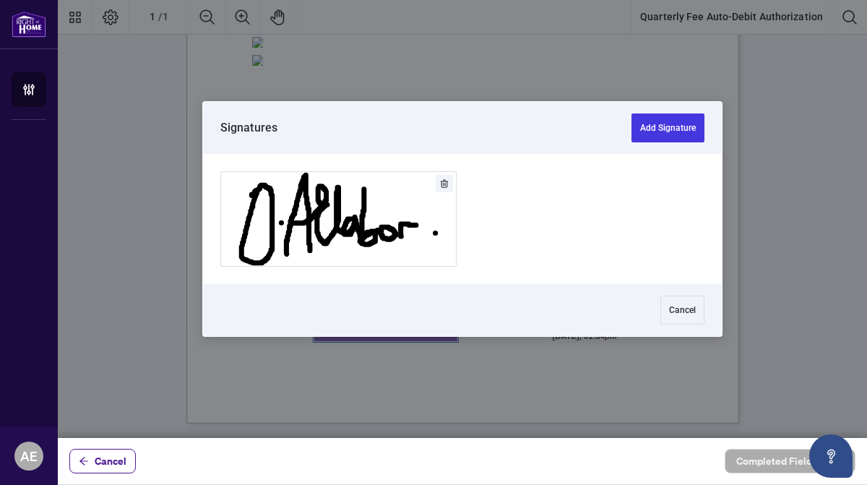
click at [374, 328] on div at bounding box center [462, 219] width 809 height 438
click at [442, 183] on icon "Delete" at bounding box center [444, 183] width 9 height 9
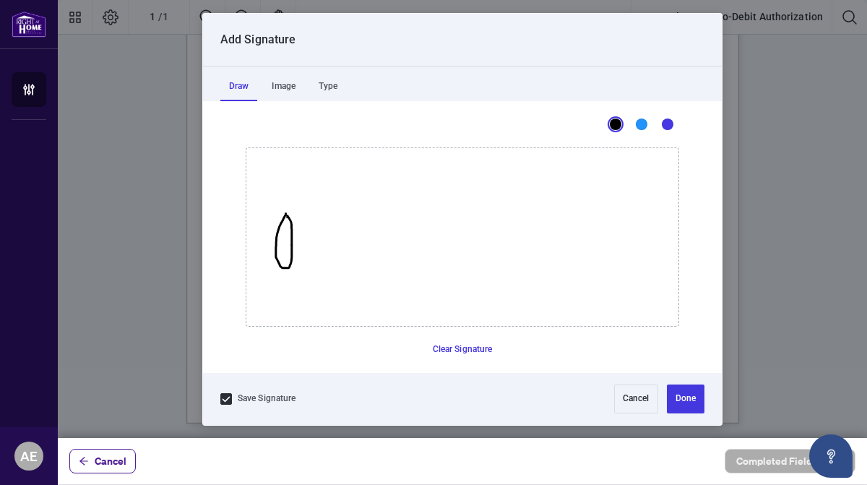
click at [287, 216] on icon "Drawing canvas" at bounding box center [462, 237] width 432 height 178
click at [298, 247] on icon "Drawing canvas" at bounding box center [462, 237] width 432 height 178
drag, startPoint x: 302, startPoint y: 266, endPoint x: 323, endPoint y: 265, distance: 21.0
click at [323, 265] on icon "Drawing canvas" at bounding box center [462, 237] width 432 height 178
drag, startPoint x: 308, startPoint y: 246, endPoint x: 360, endPoint y: 258, distance: 52.6
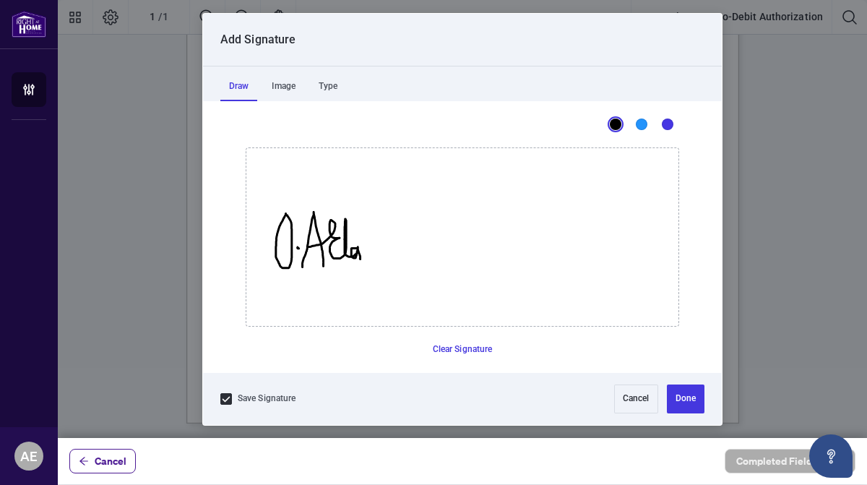
click at [360, 258] on icon "Drawing canvas" at bounding box center [462, 237] width 432 height 178
drag, startPoint x: 362, startPoint y: 220, endPoint x: 376, endPoint y: 250, distance: 33.6
click at [376, 250] on icon "Drawing canvas" at bounding box center [462, 237] width 432 height 178
drag, startPoint x: 391, startPoint y: 255, endPoint x: 406, endPoint y: 244, distance: 18.6
click at [406, 244] on icon "Drawing canvas" at bounding box center [462, 237] width 432 height 178
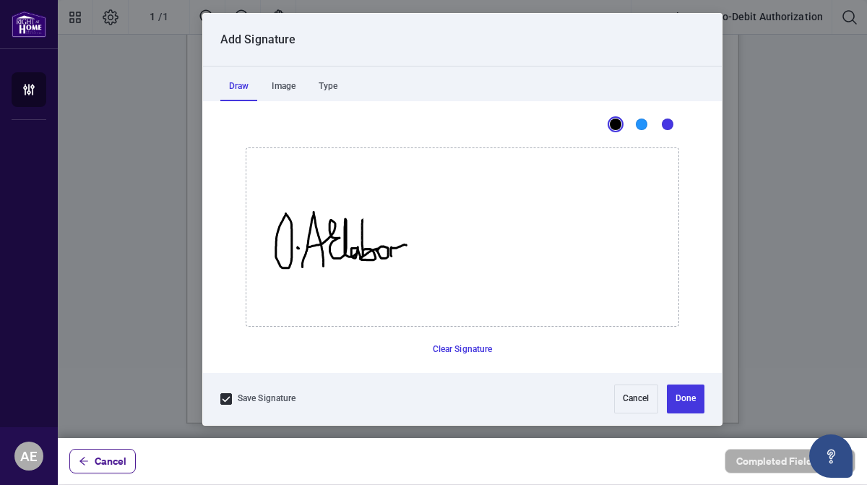
click at [420, 248] on icon "Drawing canvas" at bounding box center [462, 237] width 432 height 178
click at [682, 394] on button "Done" at bounding box center [686, 398] width 38 height 29
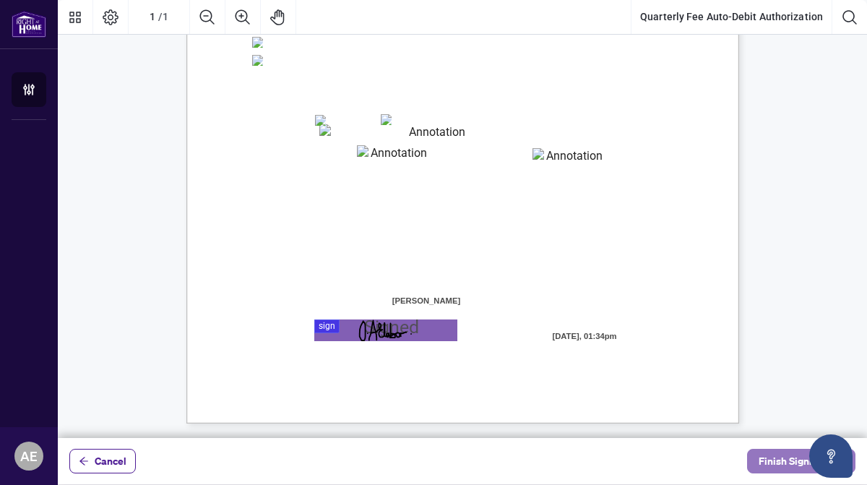
click at [783, 454] on span "Finish Signing" at bounding box center [790, 460] width 65 height 23
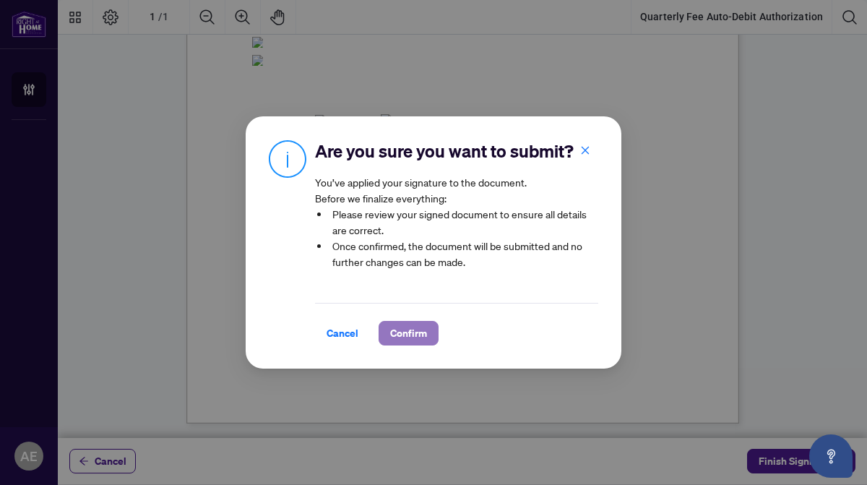
click at [403, 330] on span "Confirm" at bounding box center [408, 332] width 37 height 23
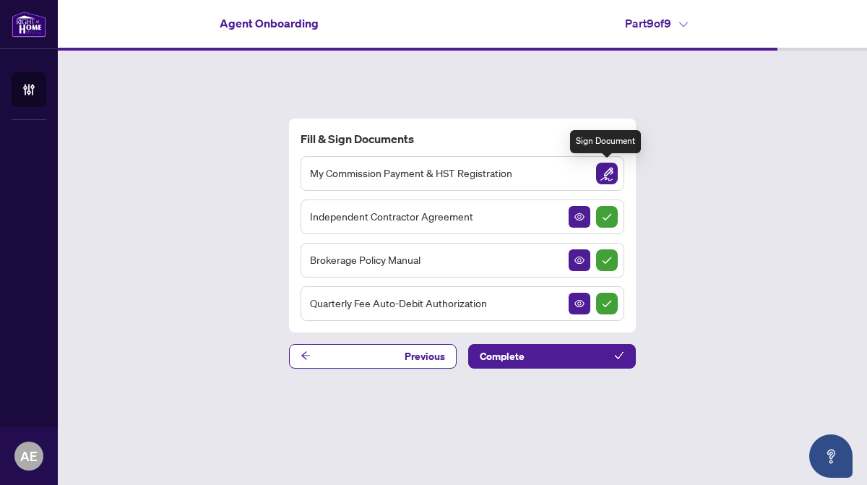
click at [606, 168] on img "Sign Document" at bounding box center [607, 174] width 22 height 22
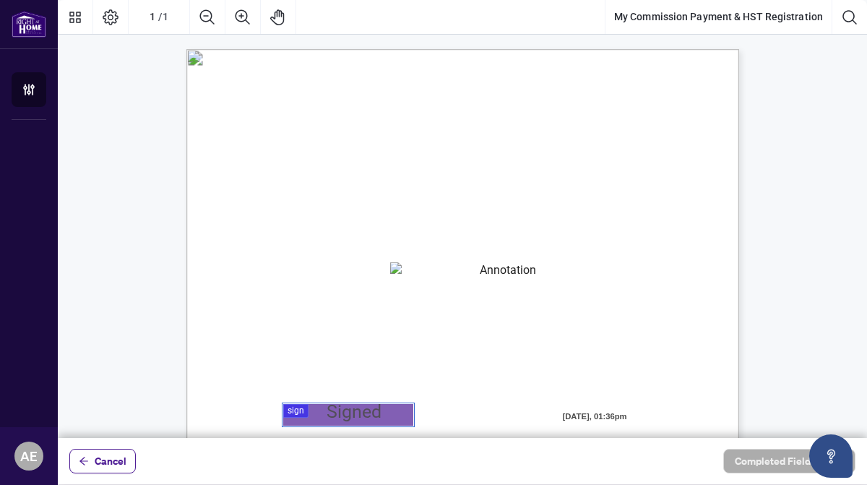
click at [324, 407] on div at bounding box center [462, 219] width 809 height 438
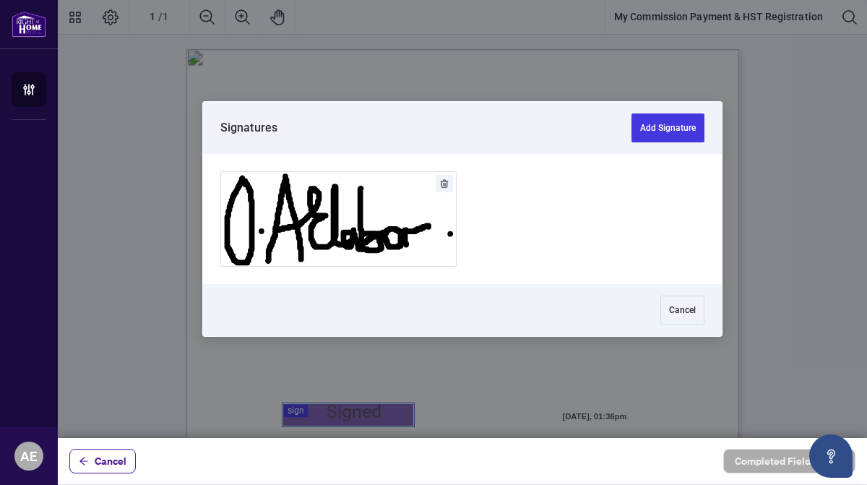
click at [444, 183] on icon "Delete" at bounding box center [445, 183] width 8 height 9
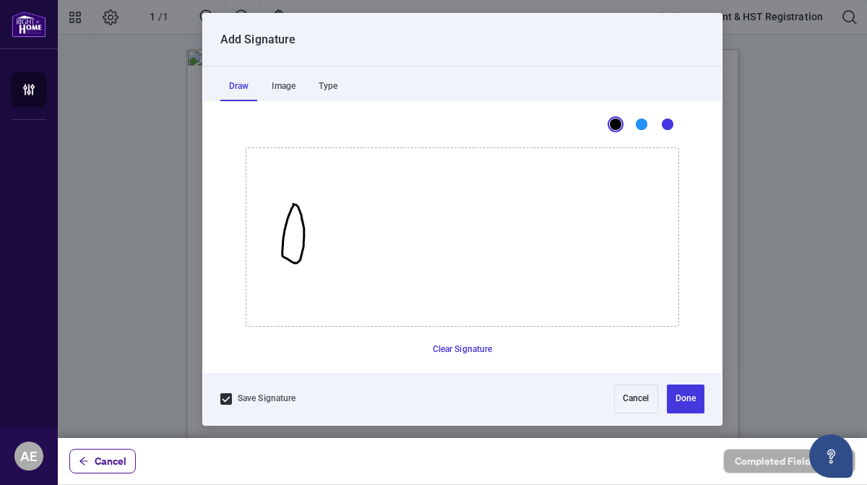
click at [293, 203] on icon "Drawing canvas" at bounding box center [462, 237] width 432 height 178
click at [313, 233] on icon "Drawing canvas" at bounding box center [462, 237] width 432 height 178
drag, startPoint x: 316, startPoint y: 259, endPoint x: 332, endPoint y: 252, distance: 17.2
click at [332, 252] on icon "Drawing canvas" at bounding box center [462, 237] width 432 height 178
drag, startPoint x: 322, startPoint y: 231, endPoint x: 364, endPoint y: 241, distance: 43.1
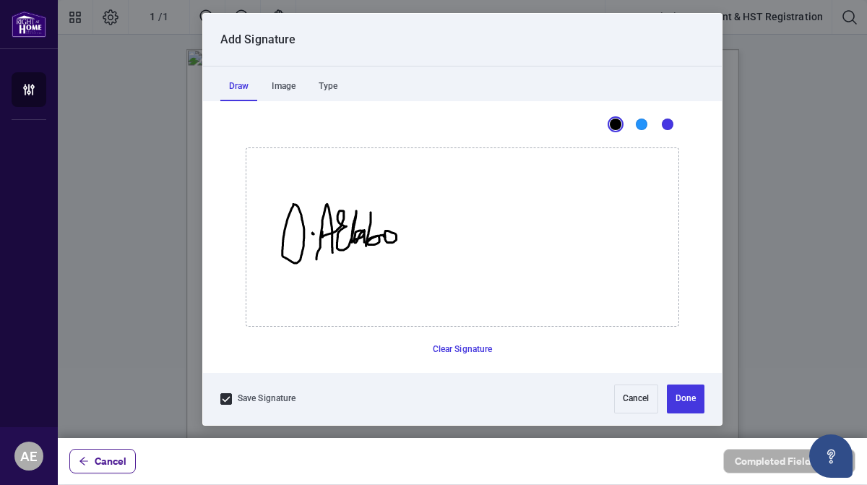
drag, startPoint x: 371, startPoint y: 212, endPoint x: 384, endPoint y: 235, distance: 27.1
click at [384, 235] on icon "Drawing canvas" at bounding box center [462, 237] width 432 height 178
drag, startPoint x: 399, startPoint y: 239, endPoint x: 408, endPoint y: 228, distance: 14.3
click at [408, 228] on icon "Drawing canvas" at bounding box center [462, 237] width 432 height 178
click at [421, 232] on icon "Drawing canvas" at bounding box center [462, 237] width 432 height 178
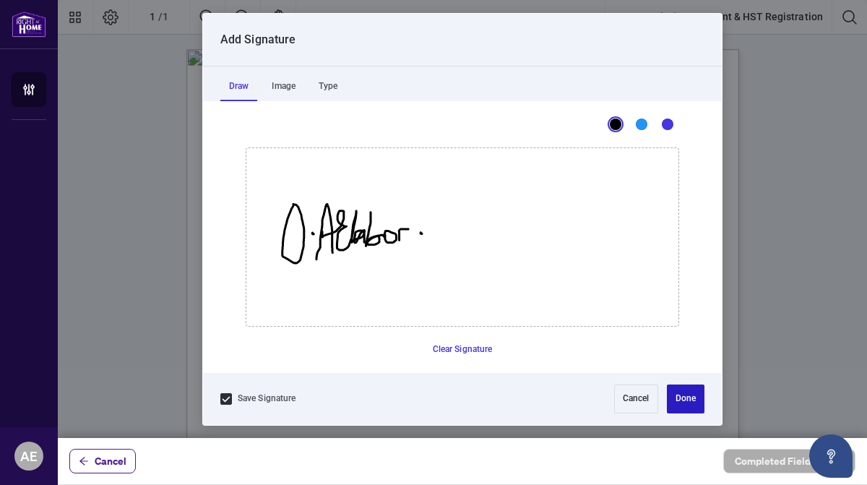
click at [685, 395] on button "Done" at bounding box center [686, 398] width 38 height 29
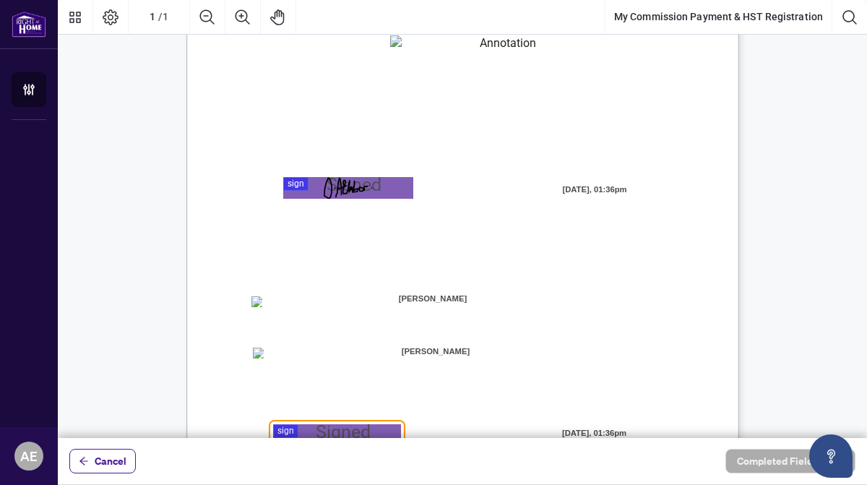
scroll to position [341, 0]
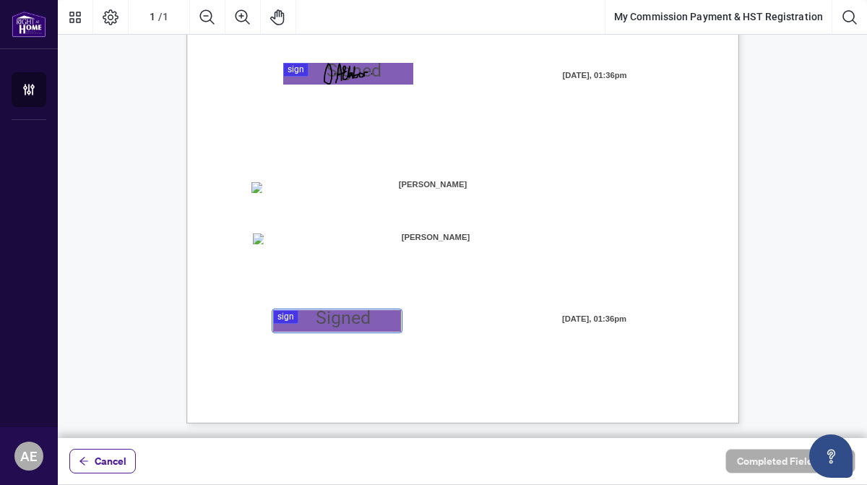
click at [319, 322] on div at bounding box center [462, 219] width 809 height 438
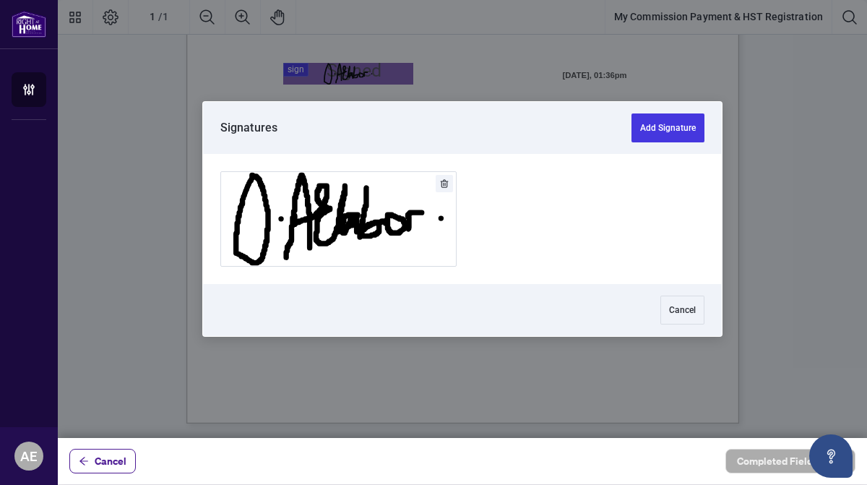
click at [444, 183] on icon "Delete" at bounding box center [444, 183] width 9 height 9
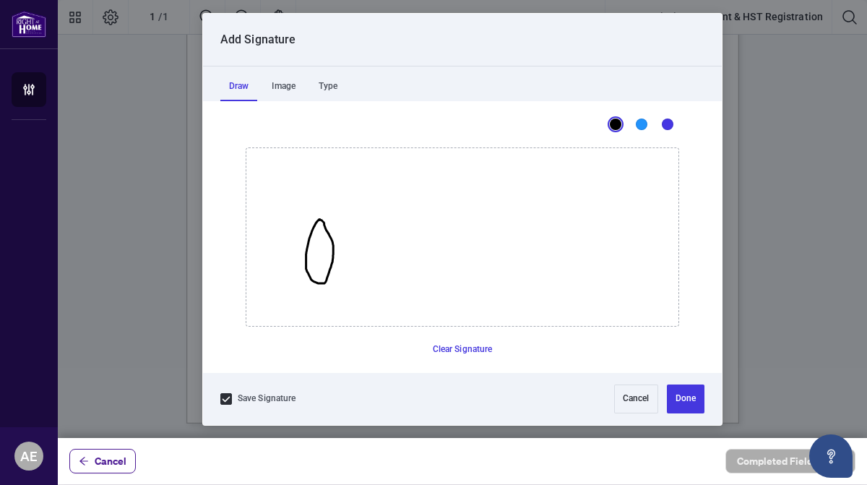
click at [319, 219] on icon "Drawing canvas" at bounding box center [462, 237] width 432 height 178
click at [341, 259] on icon "Drawing canvas" at bounding box center [462, 237] width 432 height 178
drag, startPoint x: 347, startPoint y: 281, endPoint x: 361, endPoint y: 276, distance: 15.3
click at [361, 276] on icon "Drawing canvas" at bounding box center [462, 237] width 432 height 178
drag, startPoint x: 349, startPoint y: 256, endPoint x: 402, endPoint y: 264, distance: 53.4
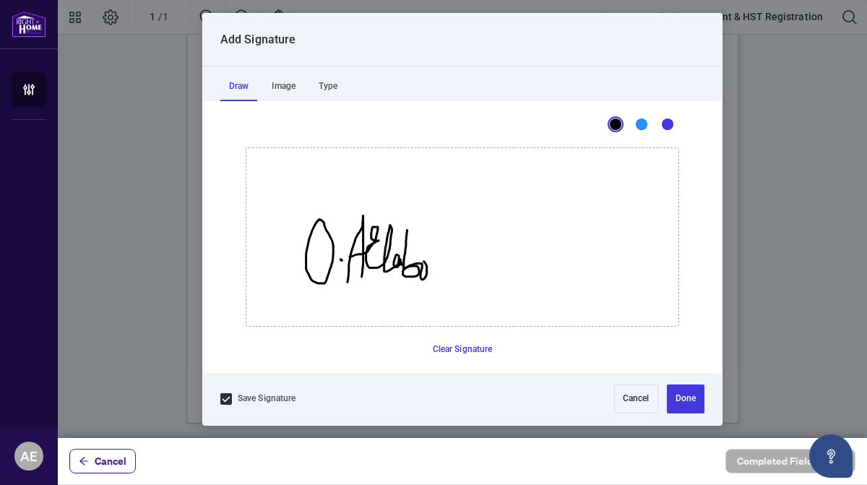
drag, startPoint x: 407, startPoint y: 229, endPoint x: 423, endPoint y: 261, distance: 35.9
click at [423, 261] on icon "Drawing canvas" at bounding box center [462, 237] width 432 height 178
drag, startPoint x: 432, startPoint y: 272, endPoint x: 447, endPoint y: 261, distance: 19.1
click at [447, 261] on icon "Drawing canvas" at bounding box center [462, 237] width 432 height 178
click at [457, 267] on icon "Drawing canvas" at bounding box center [462, 237] width 432 height 178
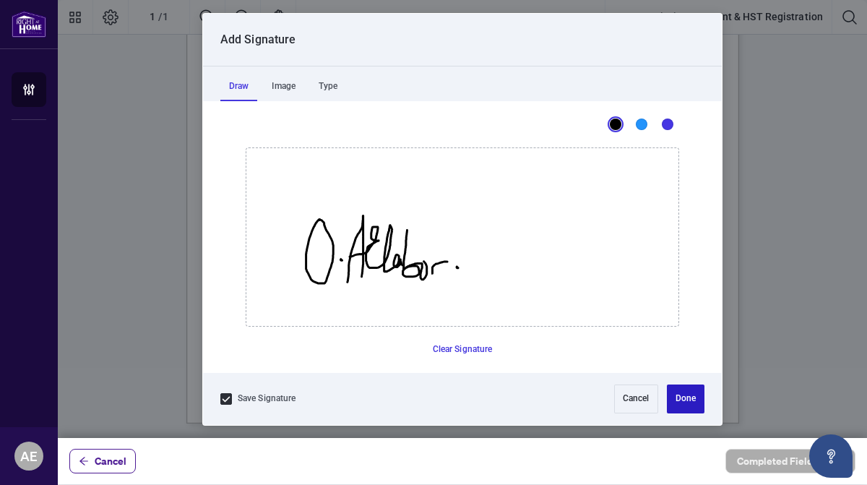
click at [683, 397] on button "Done" at bounding box center [686, 398] width 38 height 29
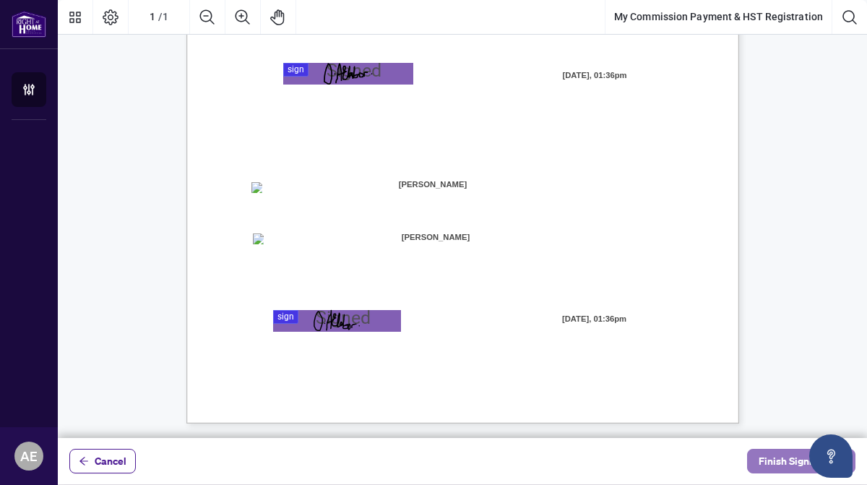
click at [772, 455] on span "Finish Signing" at bounding box center [790, 460] width 65 height 23
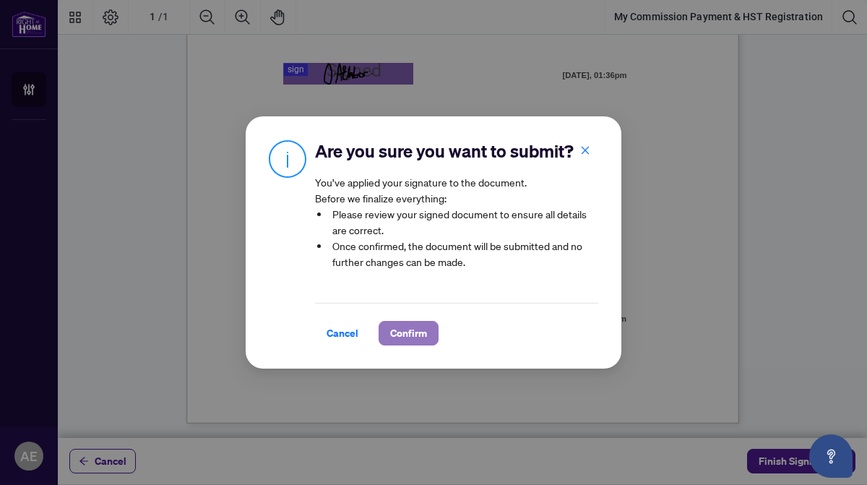
click at [400, 332] on span "Confirm" at bounding box center [408, 332] width 37 height 23
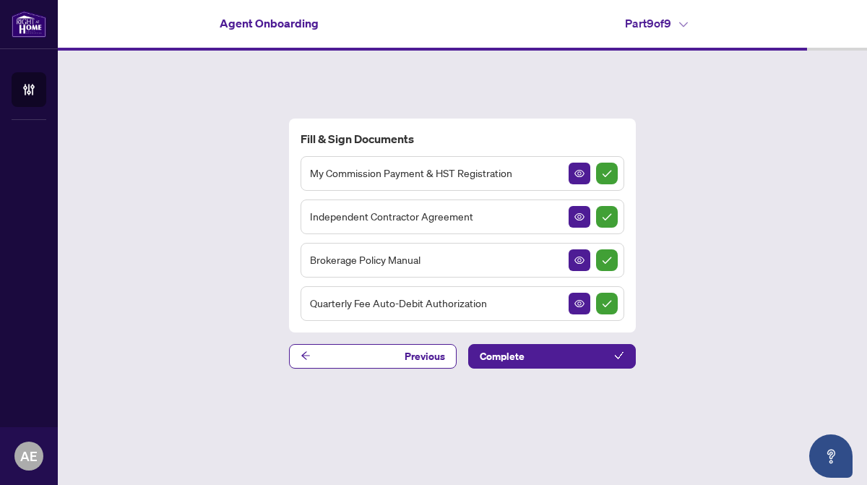
click at [784, 245] on div "Fill & Sign Documents My Commission Payment & HST Registration Independent Cont…" at bounding box center [462, 243] width 809 height 385
click at [508, 355] on span "Complete" at bounding box center [502, 356] width 45 height 23
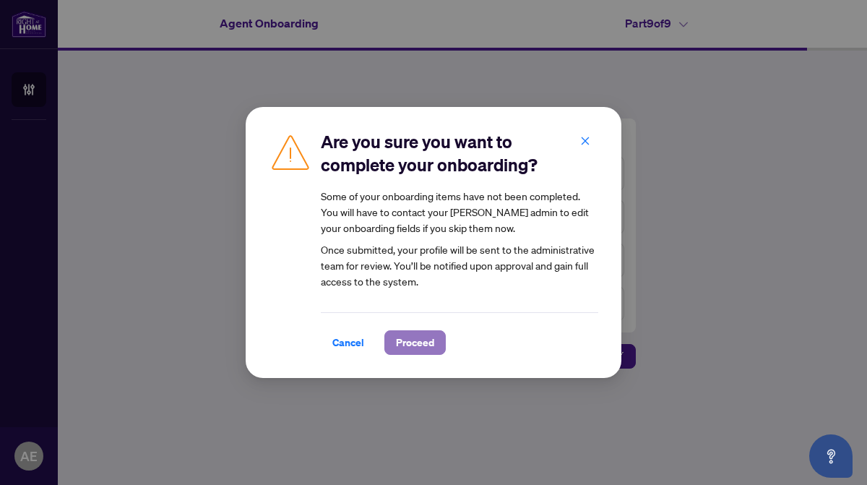
click at [405, 343] on span "Proceed" at bounding box center [415, 342] width 38 height 23
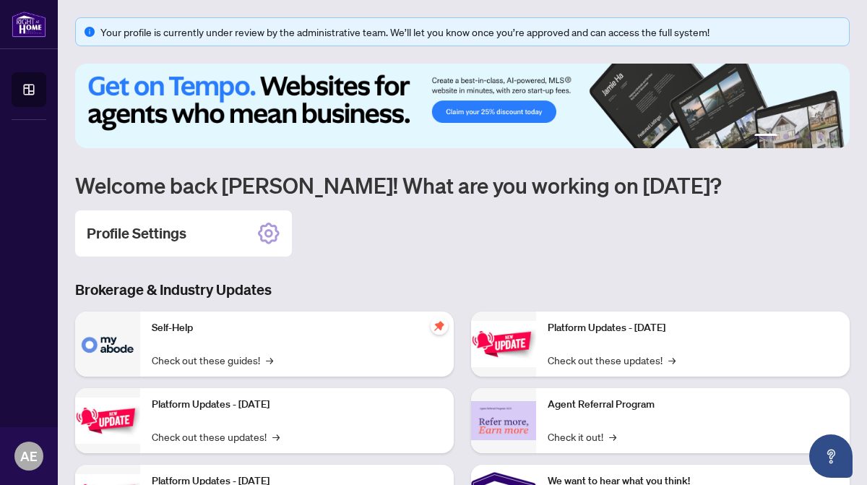
click at [862, 419] on main "Your profile is currently under review by the administrative team. We’ll let yo…" at bounding box center [462, 242] width 809 height 485
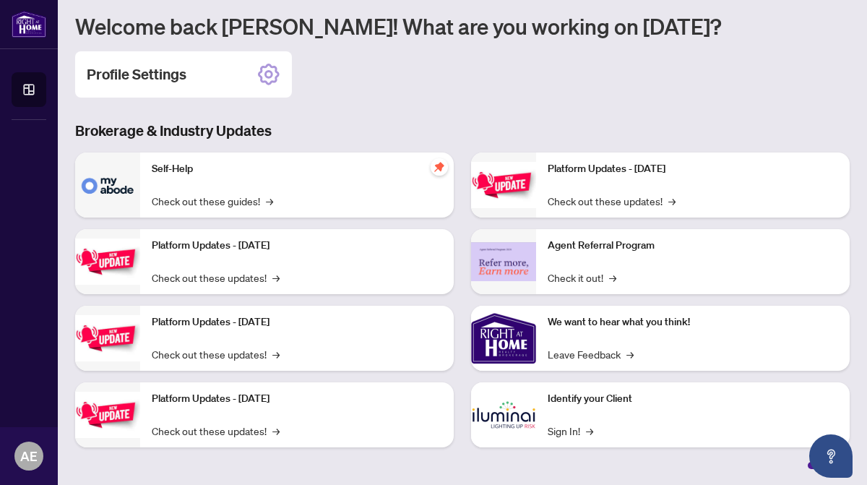
scroll to position [160, 0]
